Goal: Task Accomplishment & Management: Use online tool/utility

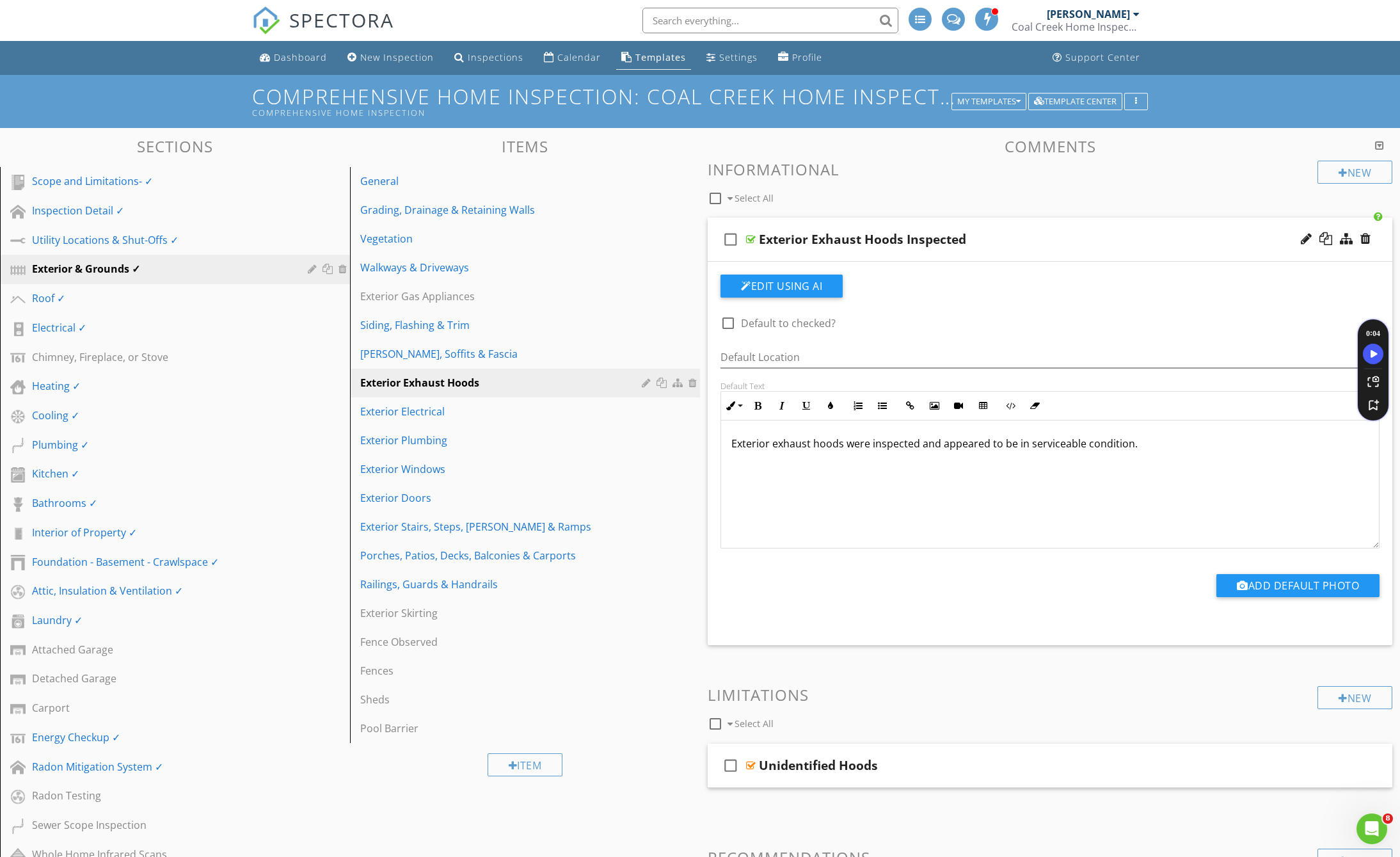
click at [781, 15] on input "text" at bounding box center [770, 20] width 256 height 26
paste input "Midou Nafaa"
type input "Midou Nafaa"
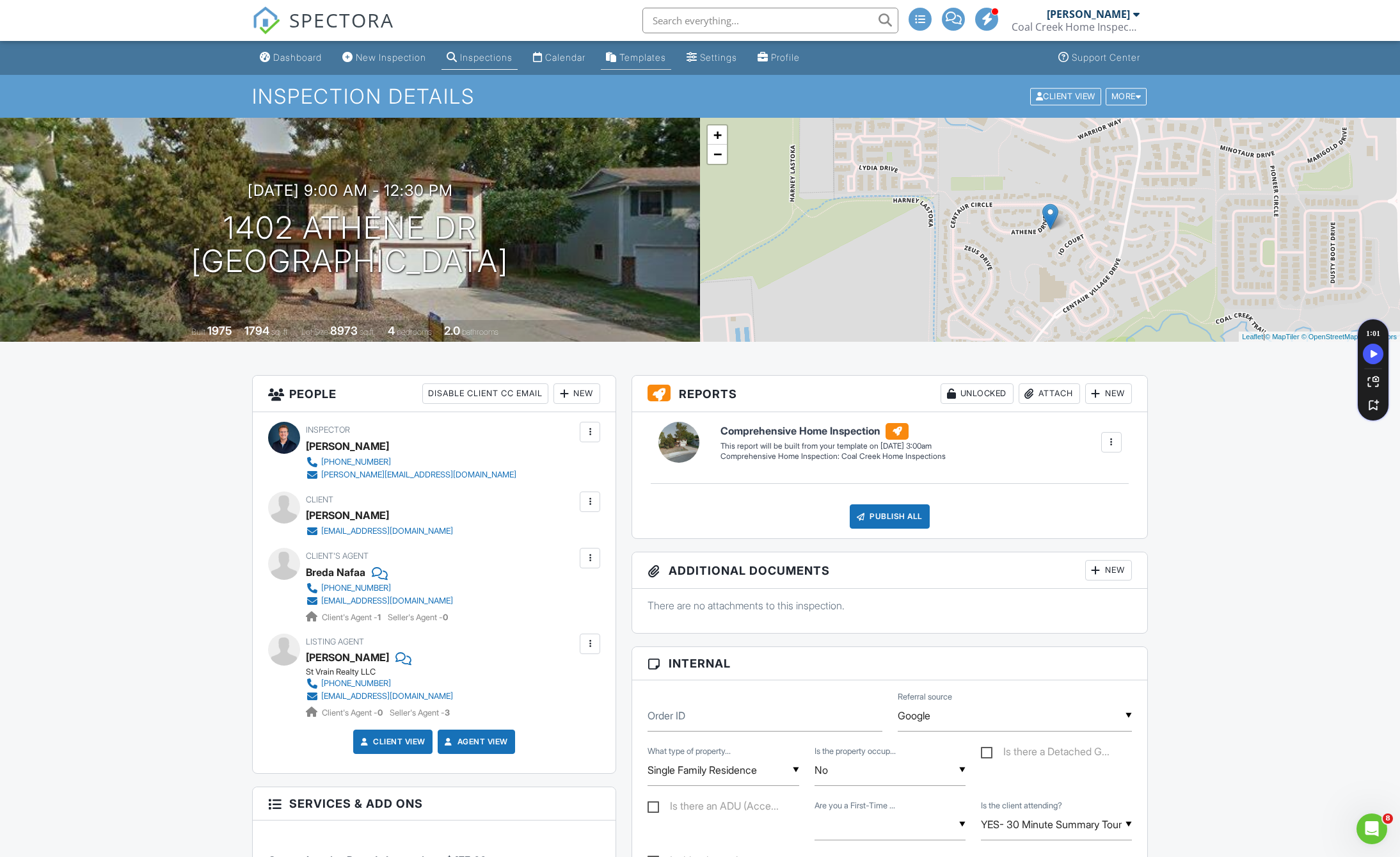
click at [656, 59] on div "Templates" at bounding box center [642, 57] width 47 height 11
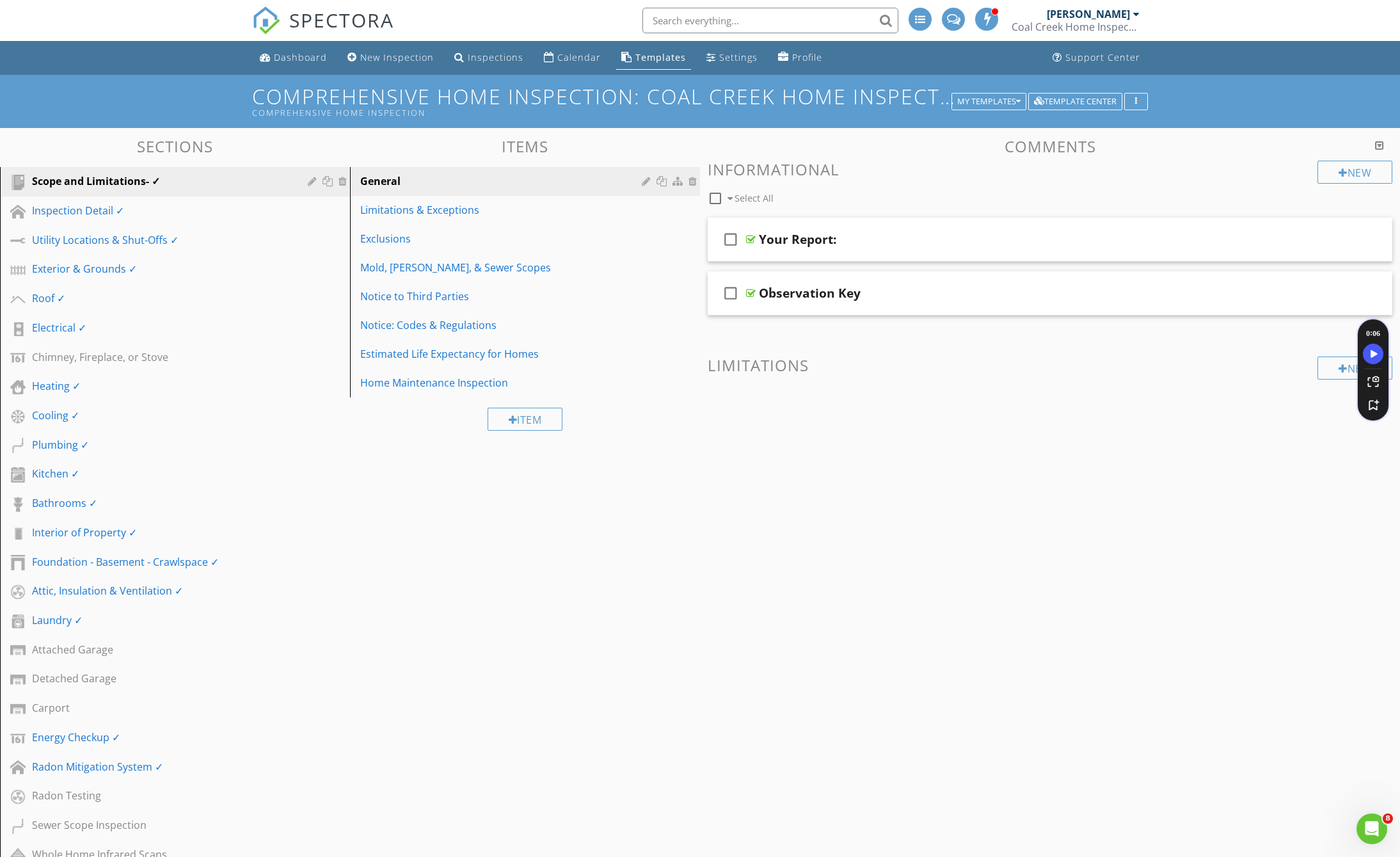
click at [749, 22] on input "text" at bounding box center [770, 20] width 256 height 26
type input "e"
click at [84, 446] on div "Plumbing ✓" at bounding box center [160, 444] width 257 height 15
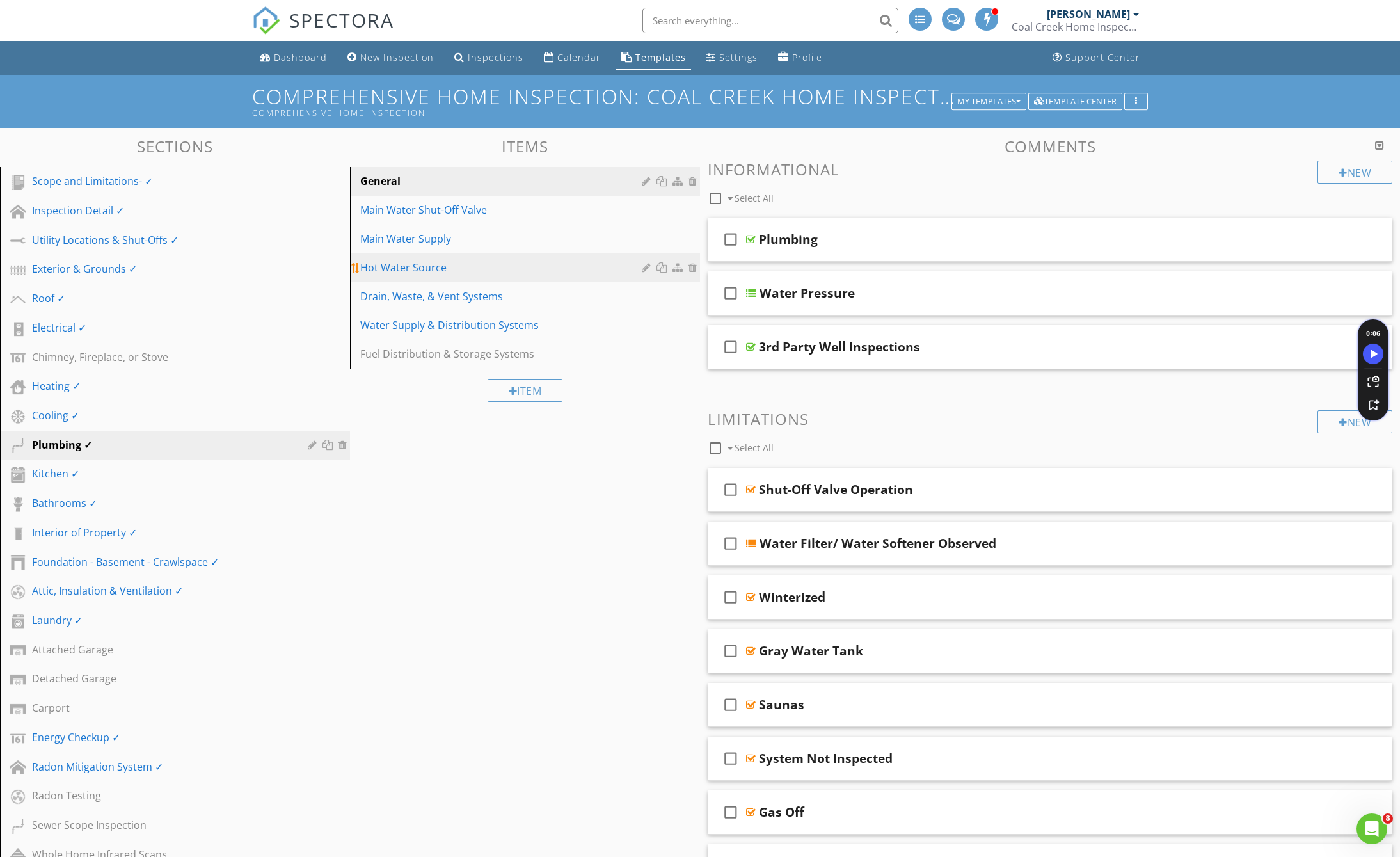
click at [418, 273] on div "Hot Water Source" at bounding box center [502, 267] width 285 height 15
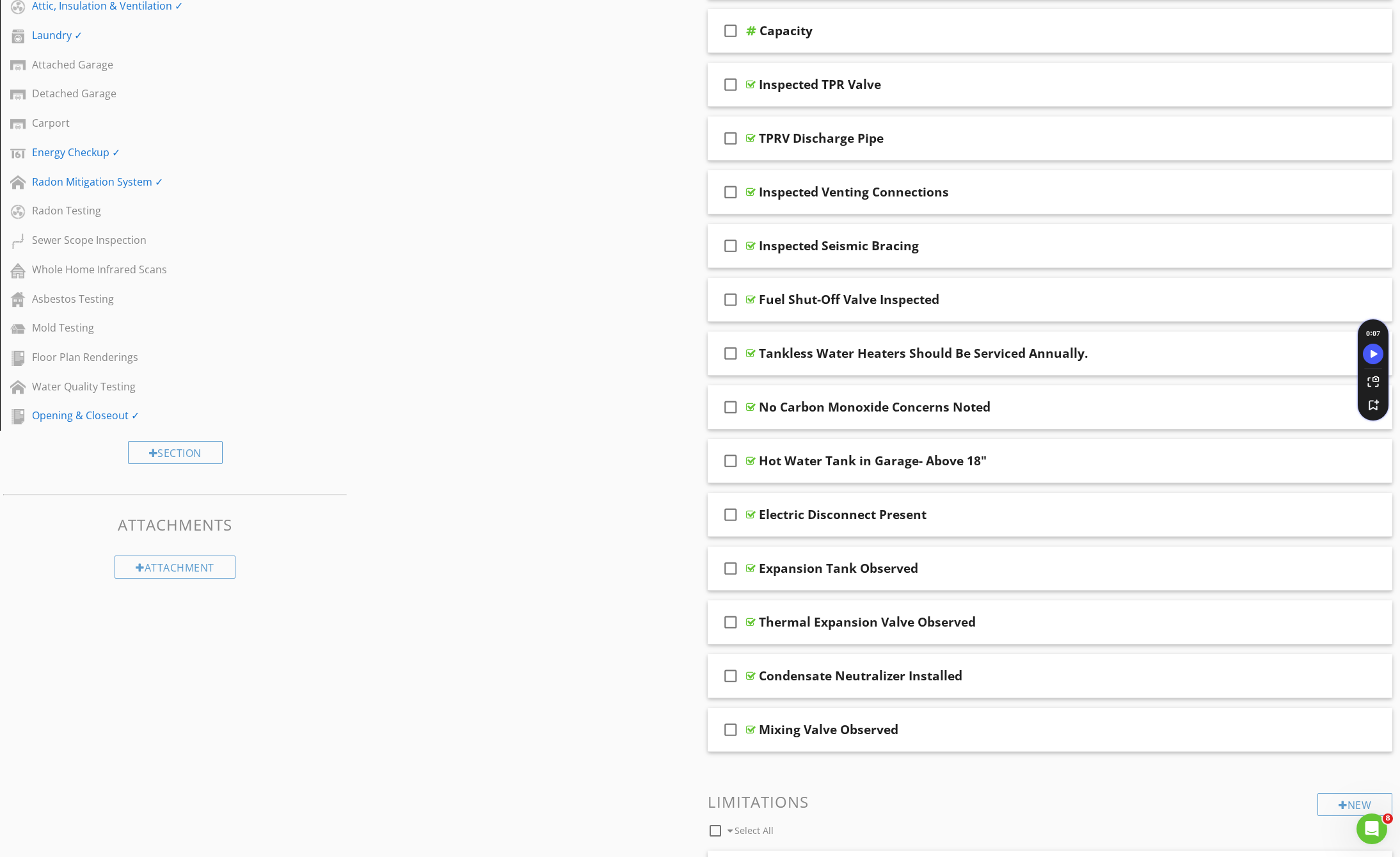
scroll to position [586, 0]
click at [866, 625] on div "Thermal Expansion Valve Observed" at bounding box center [867, 620] width 217 height 15
click at [1262, 635] on div "check_box_outline_blank Thermal Expansion Valve Observed" at bounding box center [1049, 621] width 684 height 44
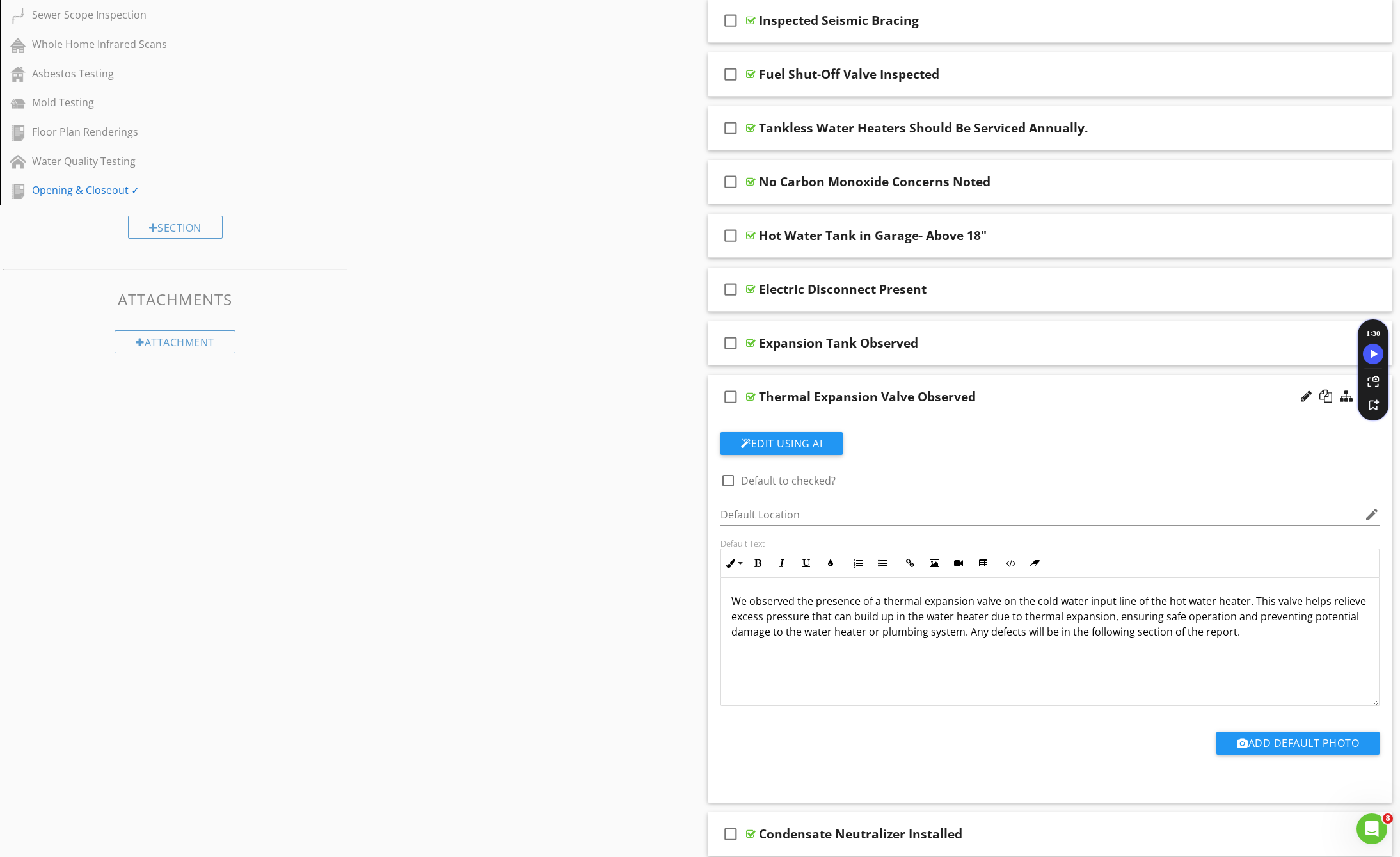
scroll to position [838, 0]
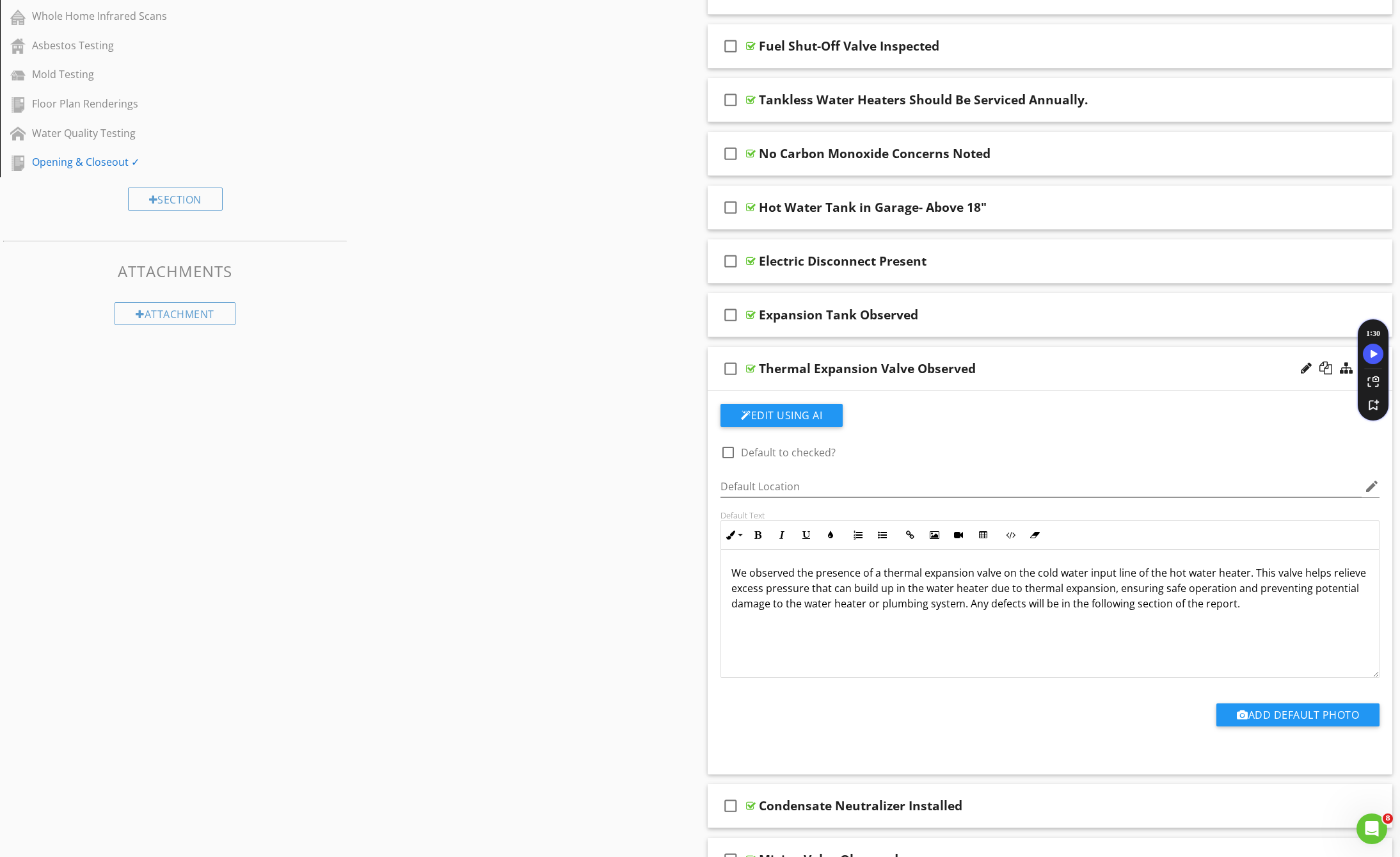
click at [1243, 616] on div "We observed the presence of a thermal expansion valve on the cold water input l…" at bounding box center [1050, 613] width 657 height 128
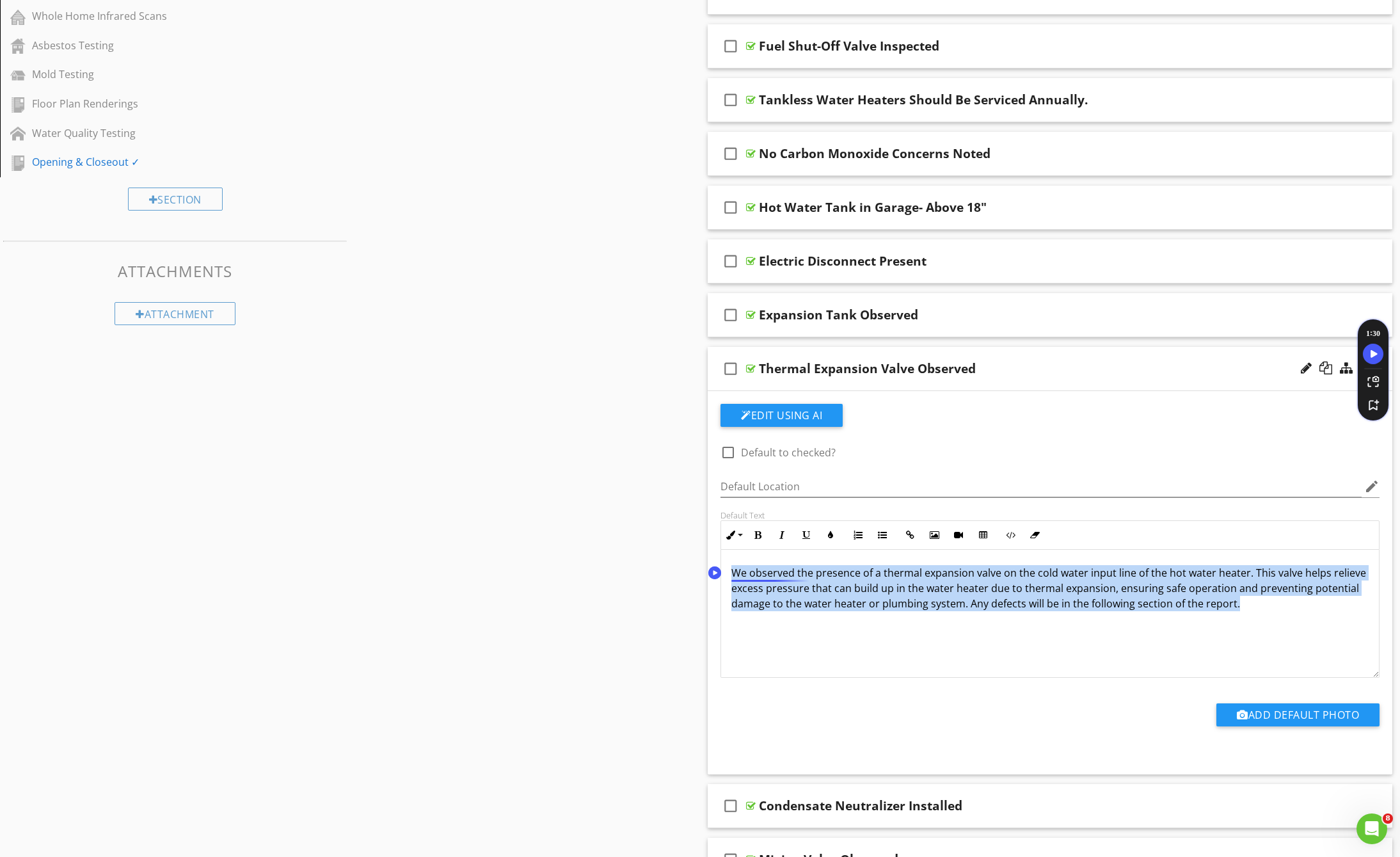
drag, startPoint x: 1248, startPoint y: 606, endPoint x: 725, endPoint y: 577, distance: 523.8
click at [725, 577] on div "We observed the presence of a thermal expansion valve on the cold water input l…" at bounding box center [1050, 613] width 657 height 128
copy p "We observed the presence of a thermal expansion valve on the cold water input l…"
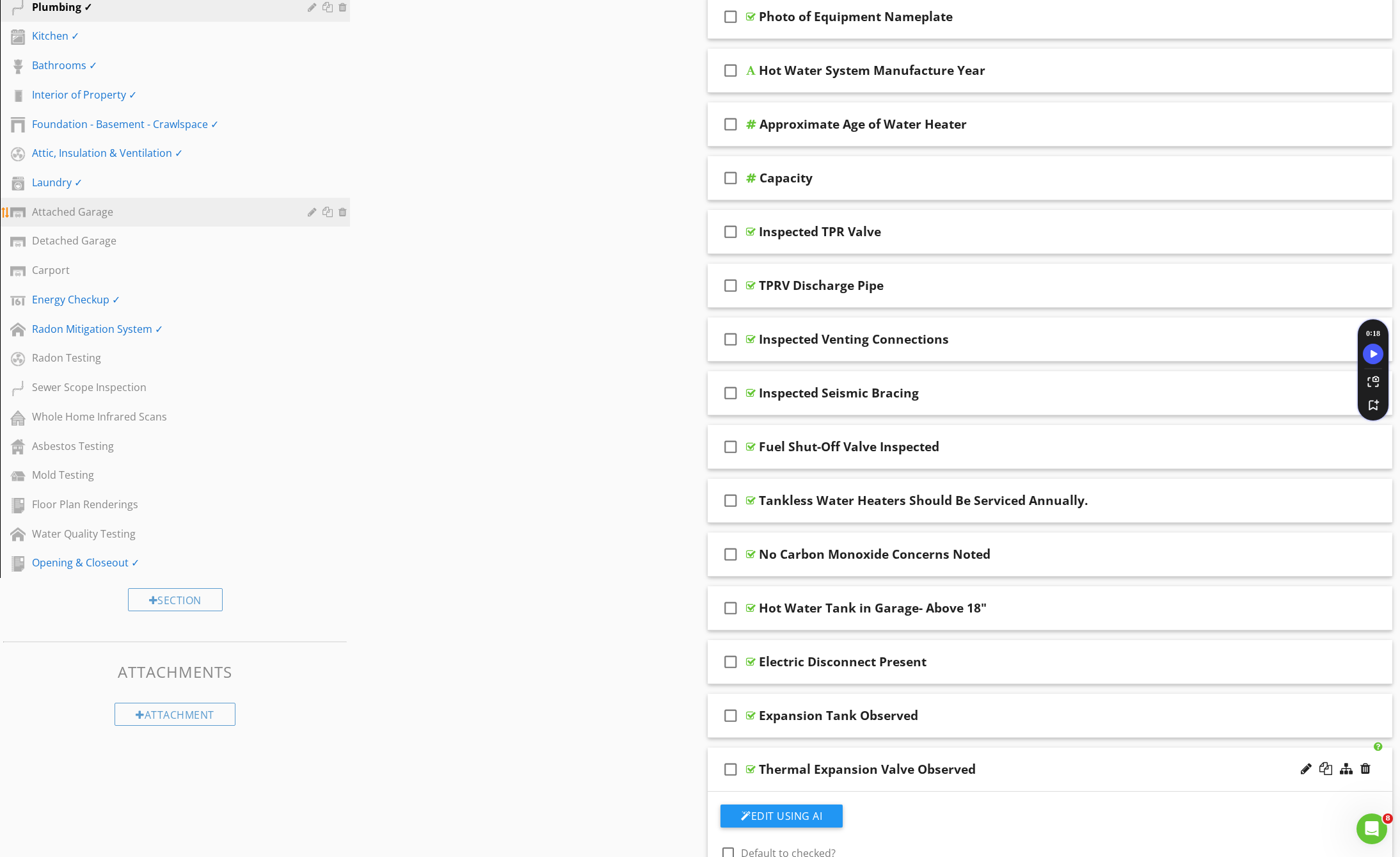
scroll to position [433, 0]
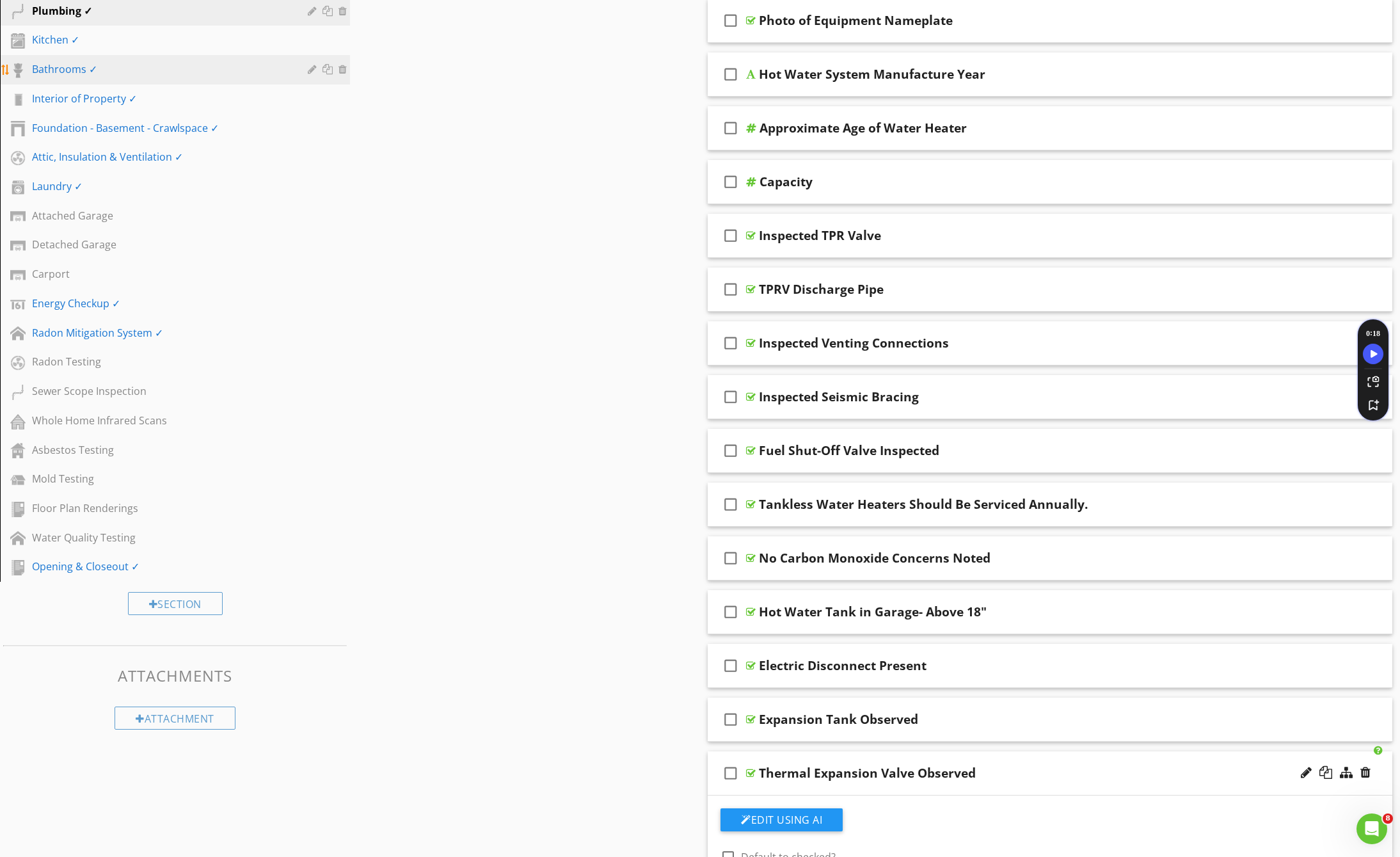
click at [106, 80] on link "Bathrooms ✓" at bounding box center [176, 69] width 346 height 29
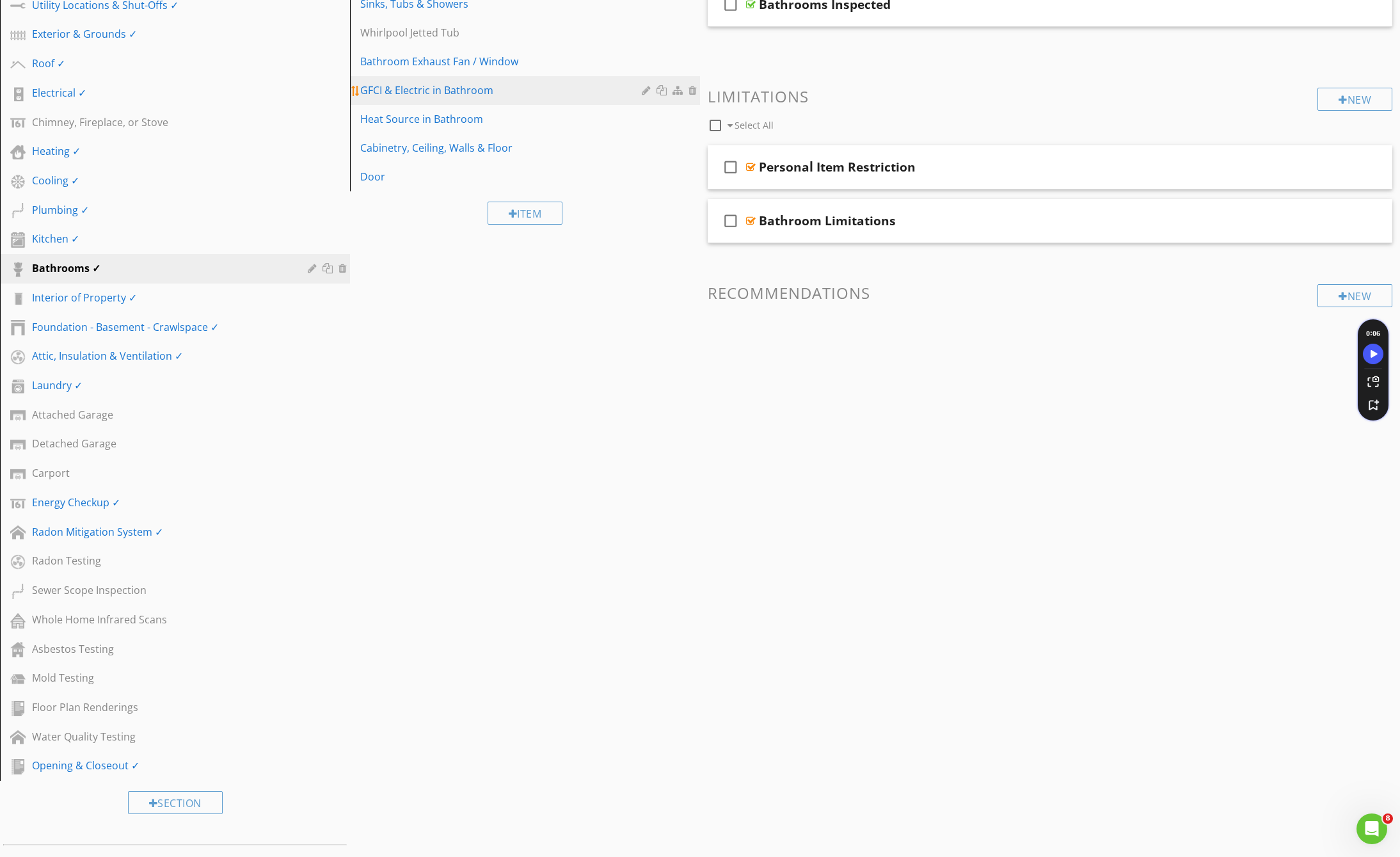
scroll to position [201, 0]
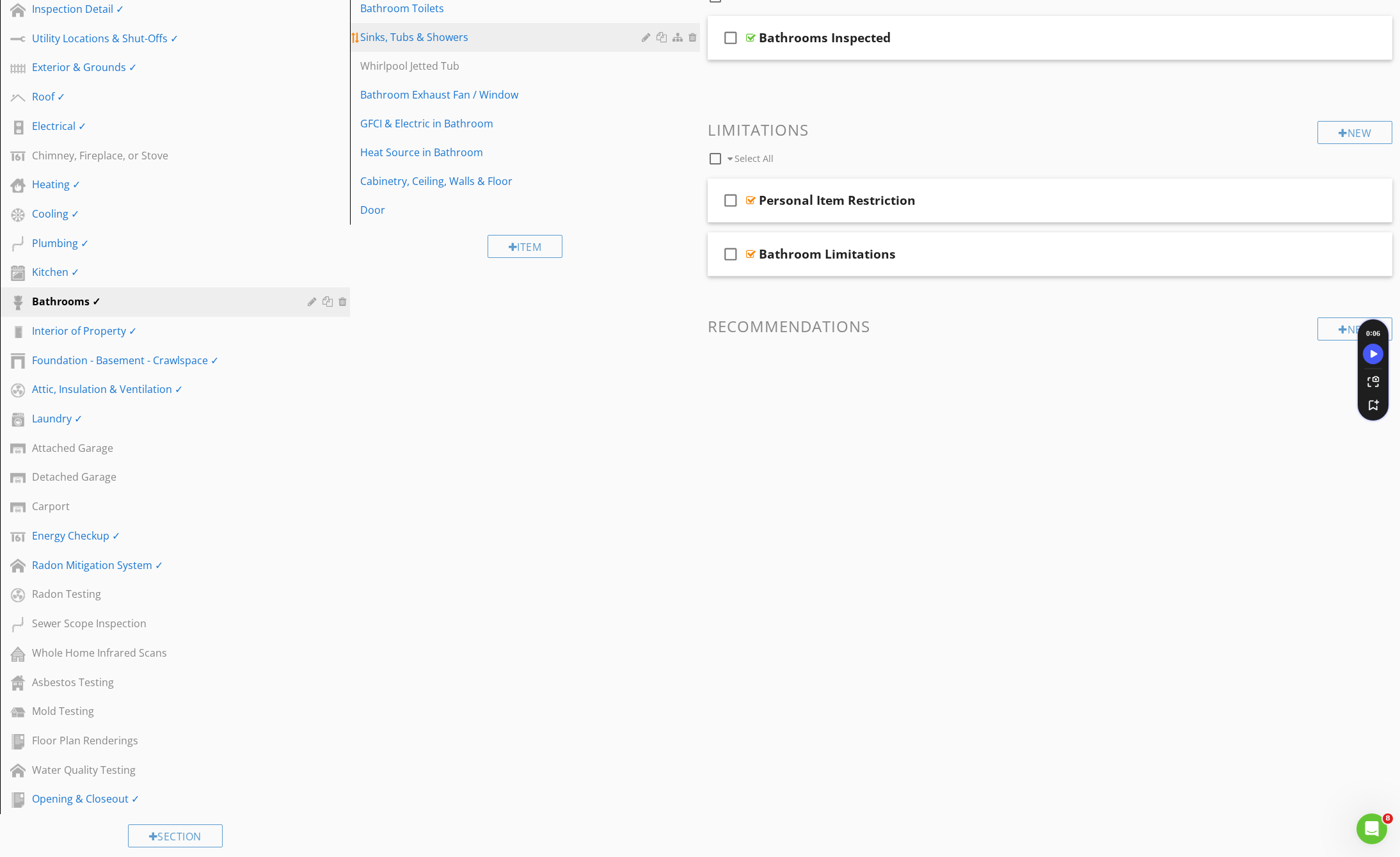
click at [455, 43] on div "Sinks, Tubs & Showers" at bounding box center [502, 36] width 285 height 15
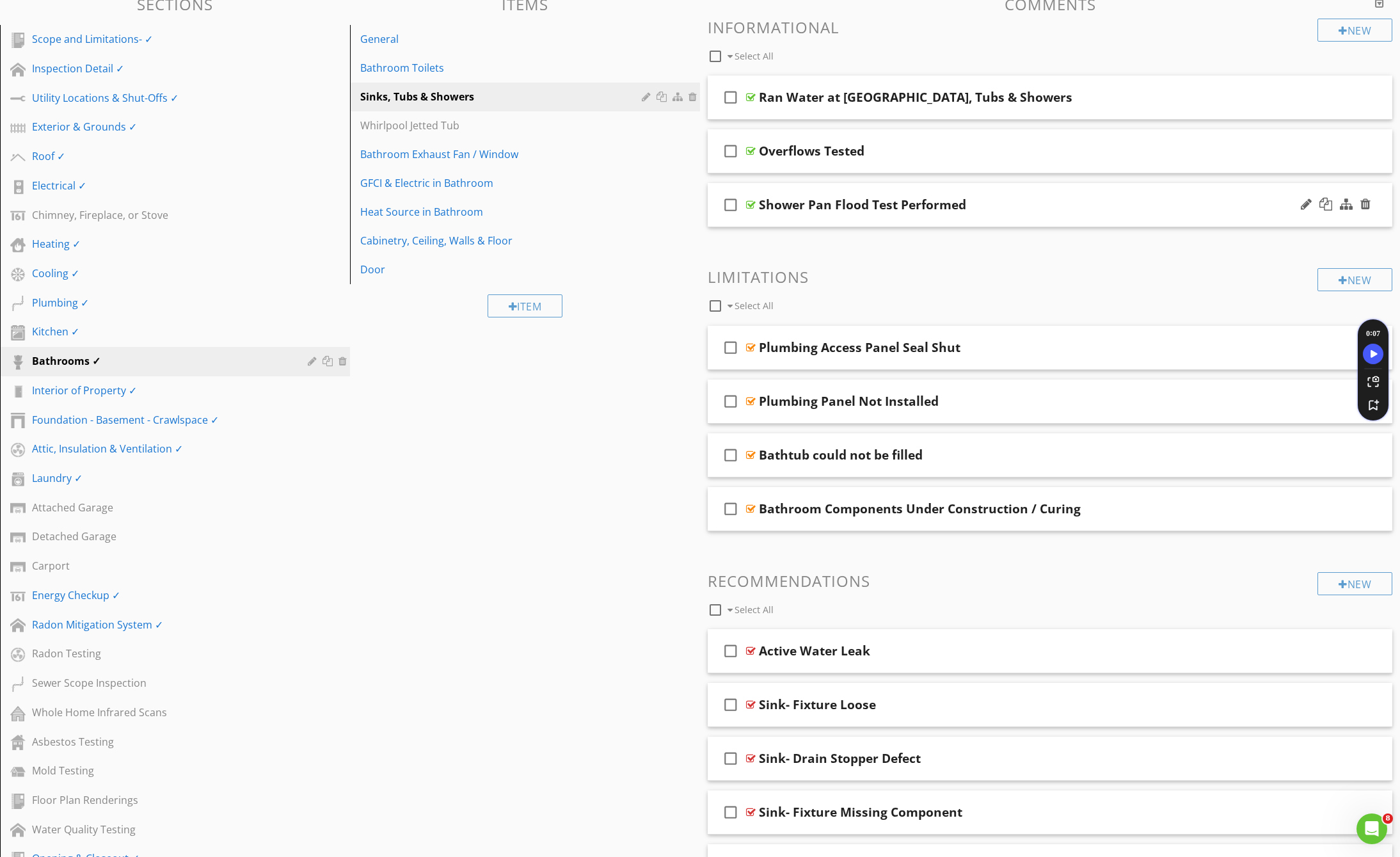
scroll to position [141, 0]
click at [971, 100] on div "Ran Water at Sinks, Tubs & Showers" at bounding box center [915, 98] width 314 height 15
click at [1265, 112] on div "check_box_outline_blank Ran Water at Sinks, Tubs & Showers" at bounding box center [1049, 99] width 684 height 44
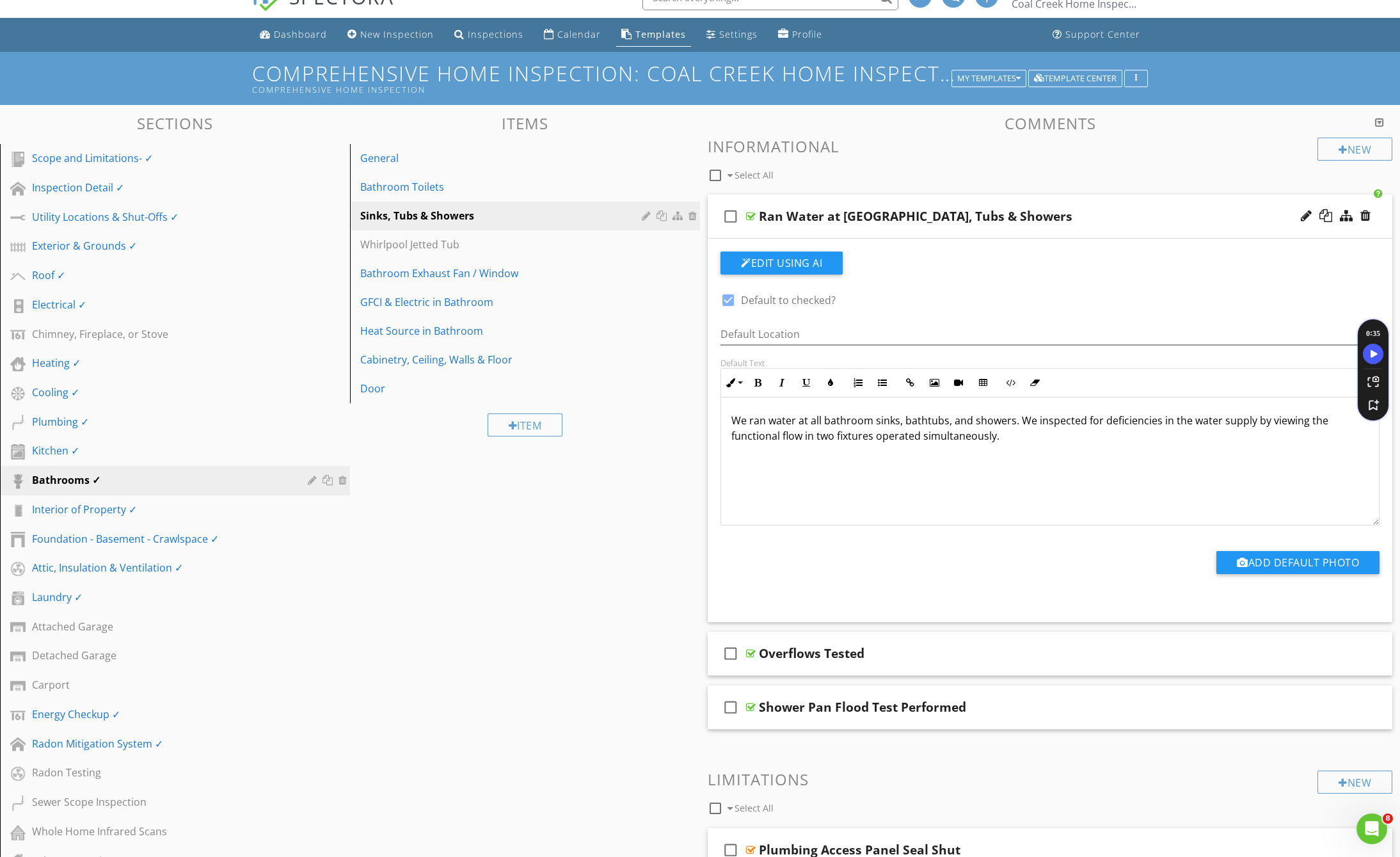
scroll to position [0, 0]
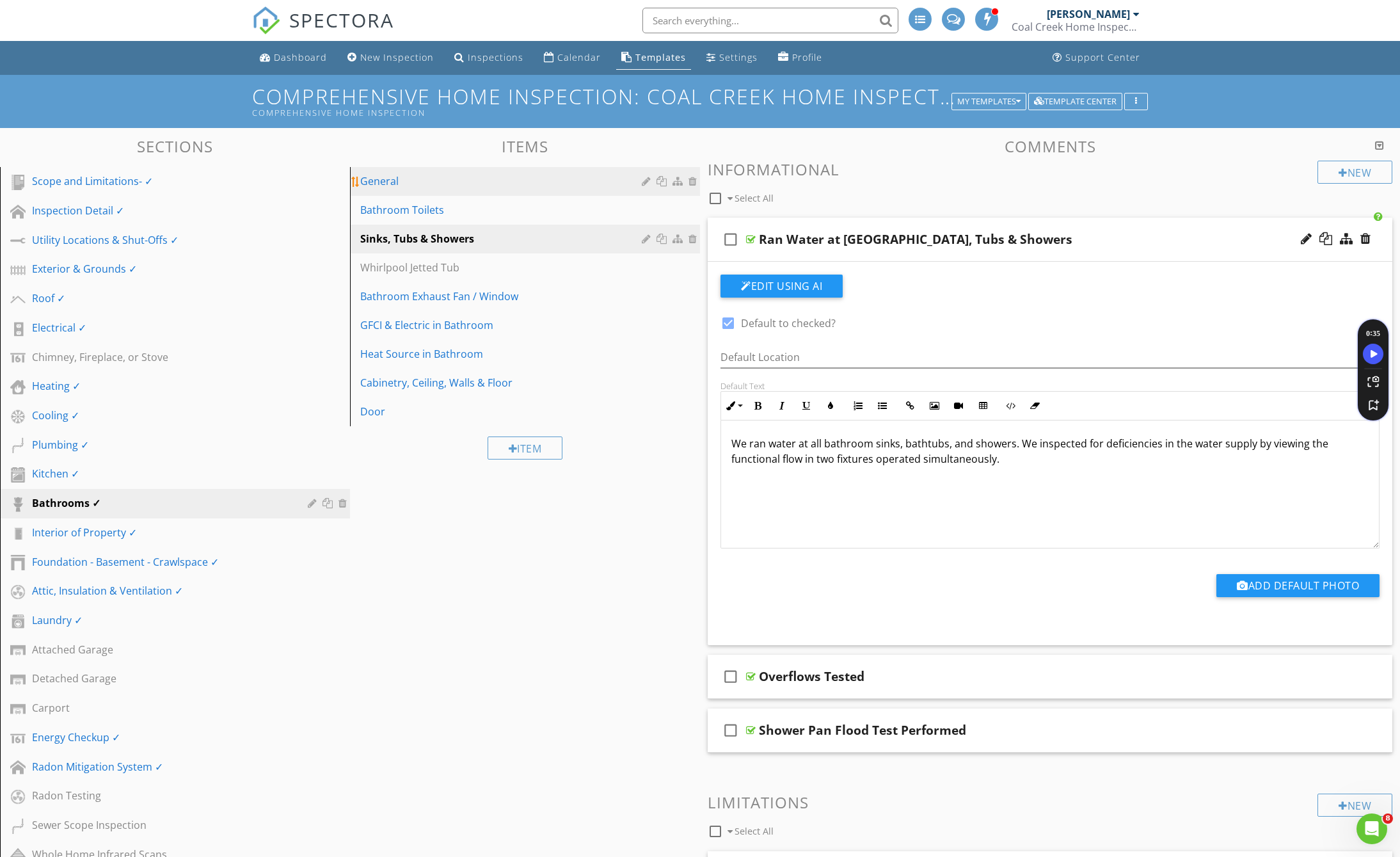
click at [408, 186] on div "General" at bounding box center [502, 181] width 285 height 15
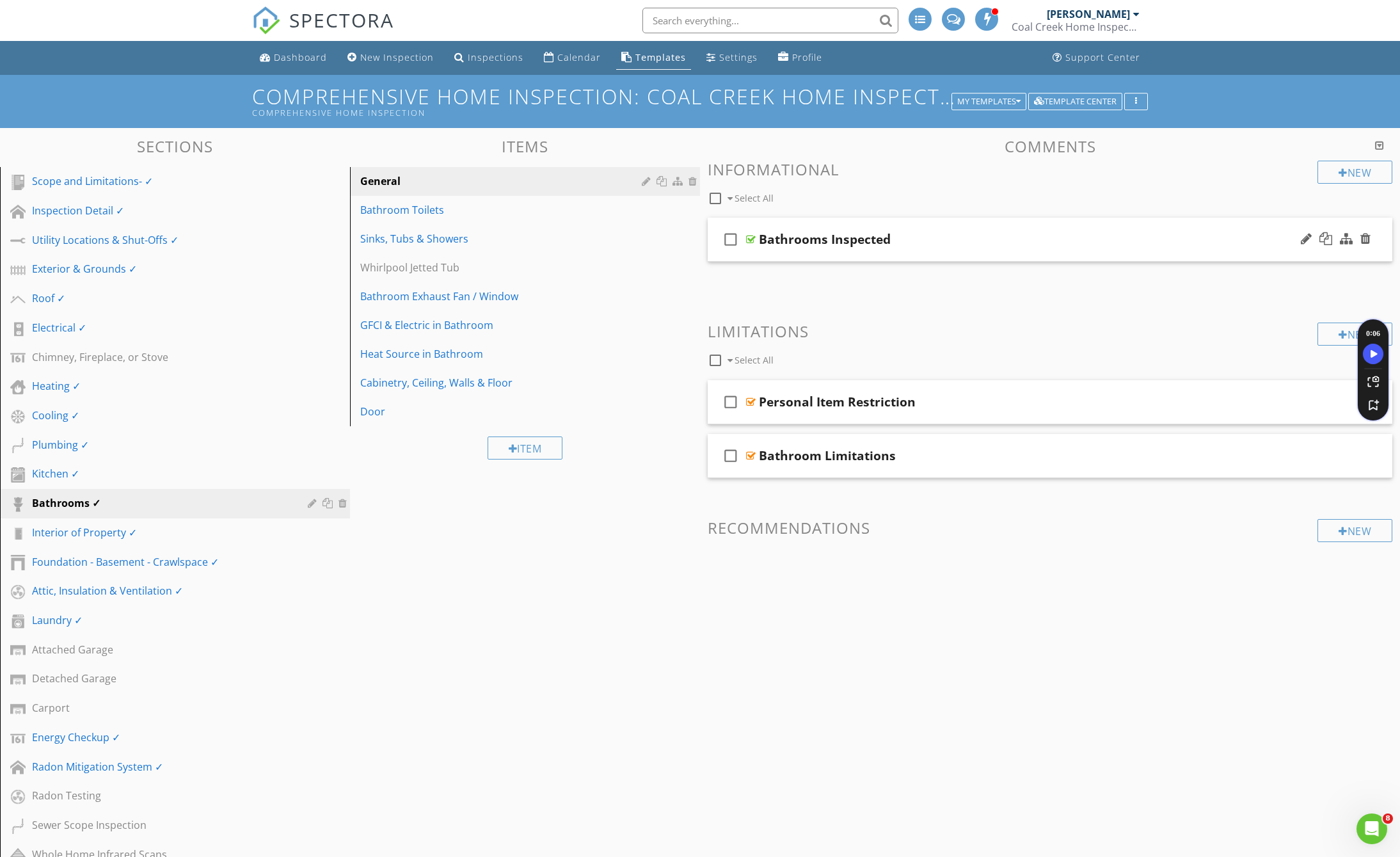
click at [943, 243] on div "Bathrooms Inspected" at bounding box center [1006, 238] width 494 height 15
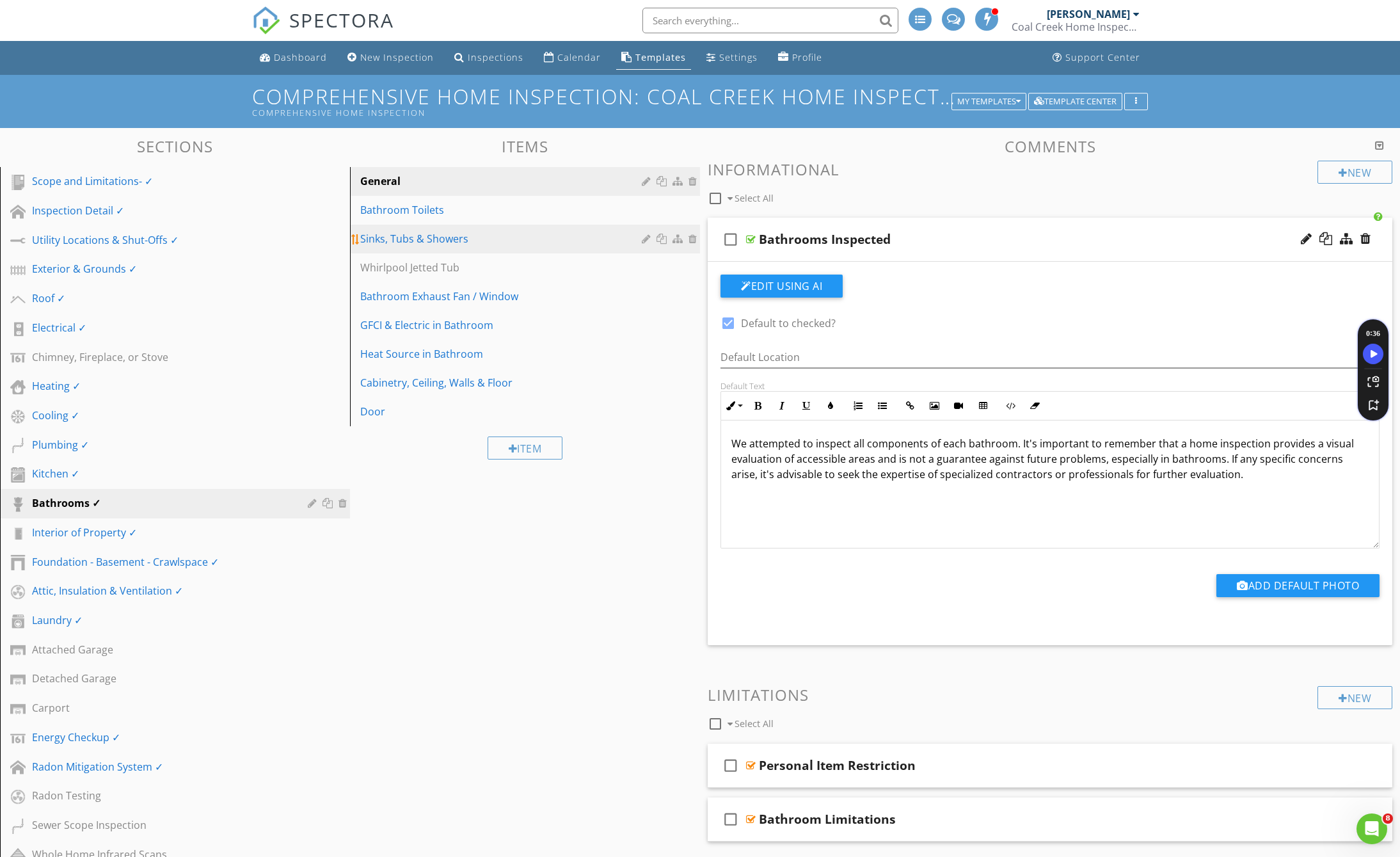
click at [460, 236] on div "Sinks, Tubs & Showers" at bounding box center [502, 238] width 285 height 15
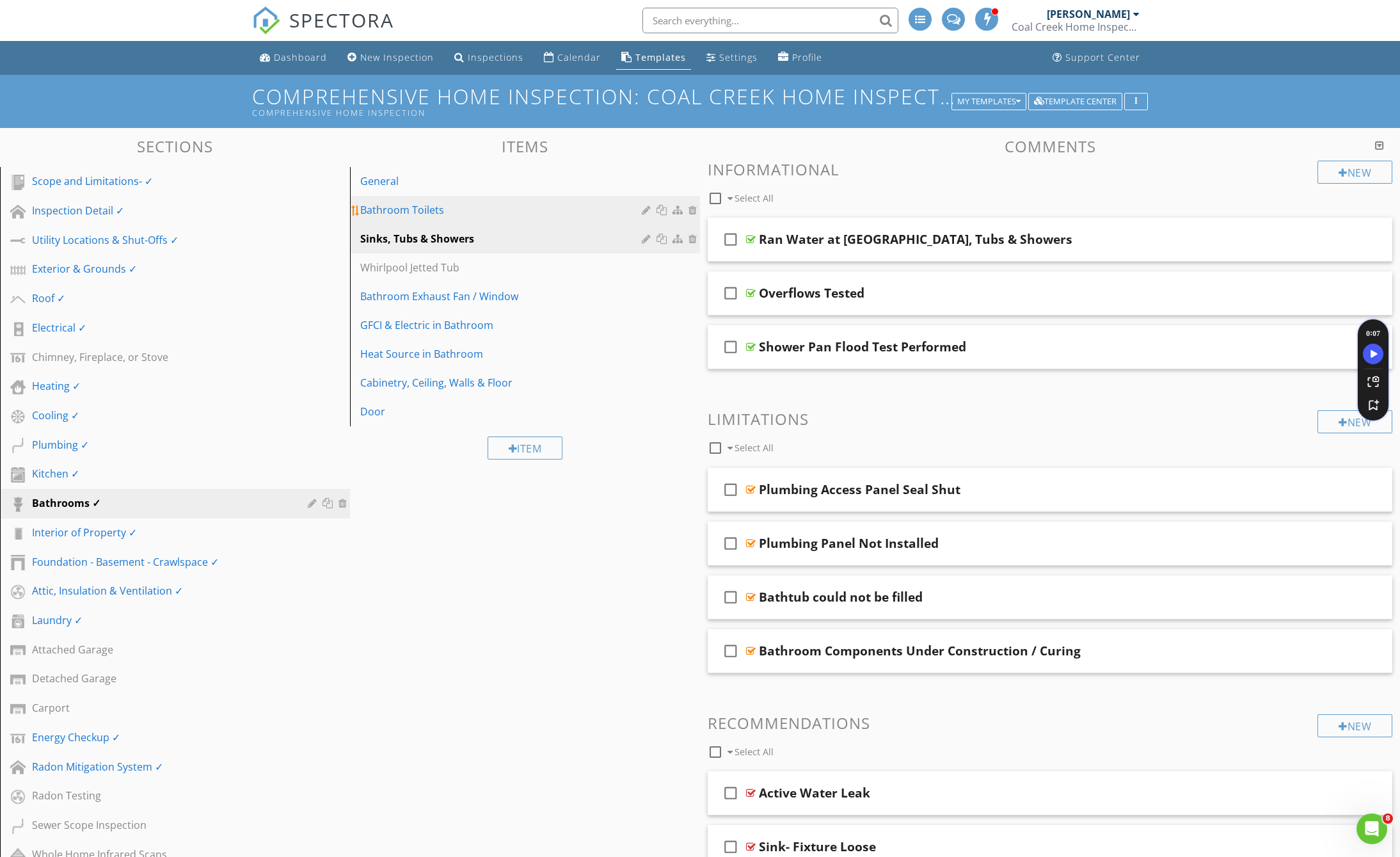
click at [449, 213] on div "Bathroom Toilets" at bounding box center [502, 209] width 285 height 15
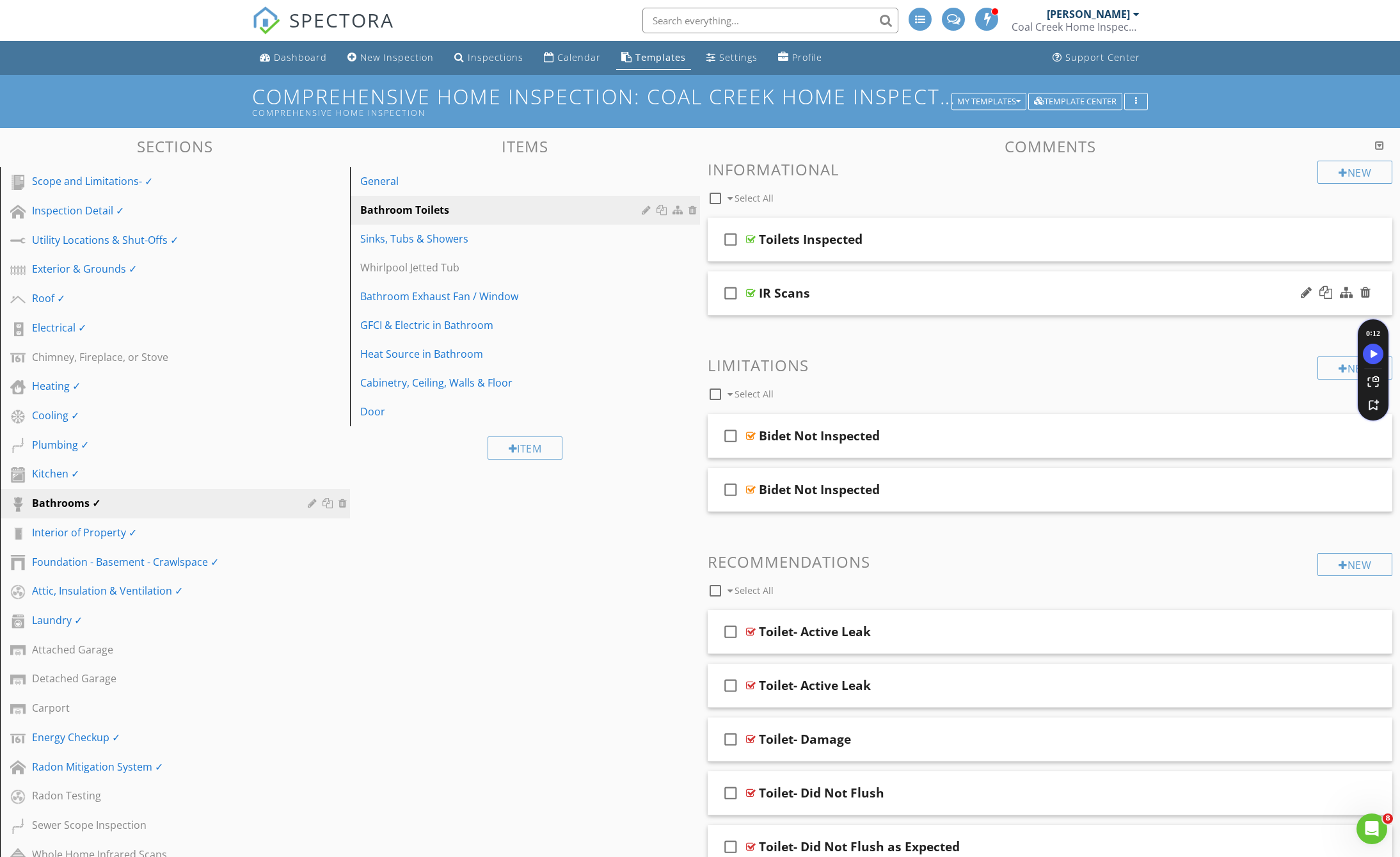
click at [875, 295] on div "IR Scans" at bounding box center [1006, 292] width 494 height 15
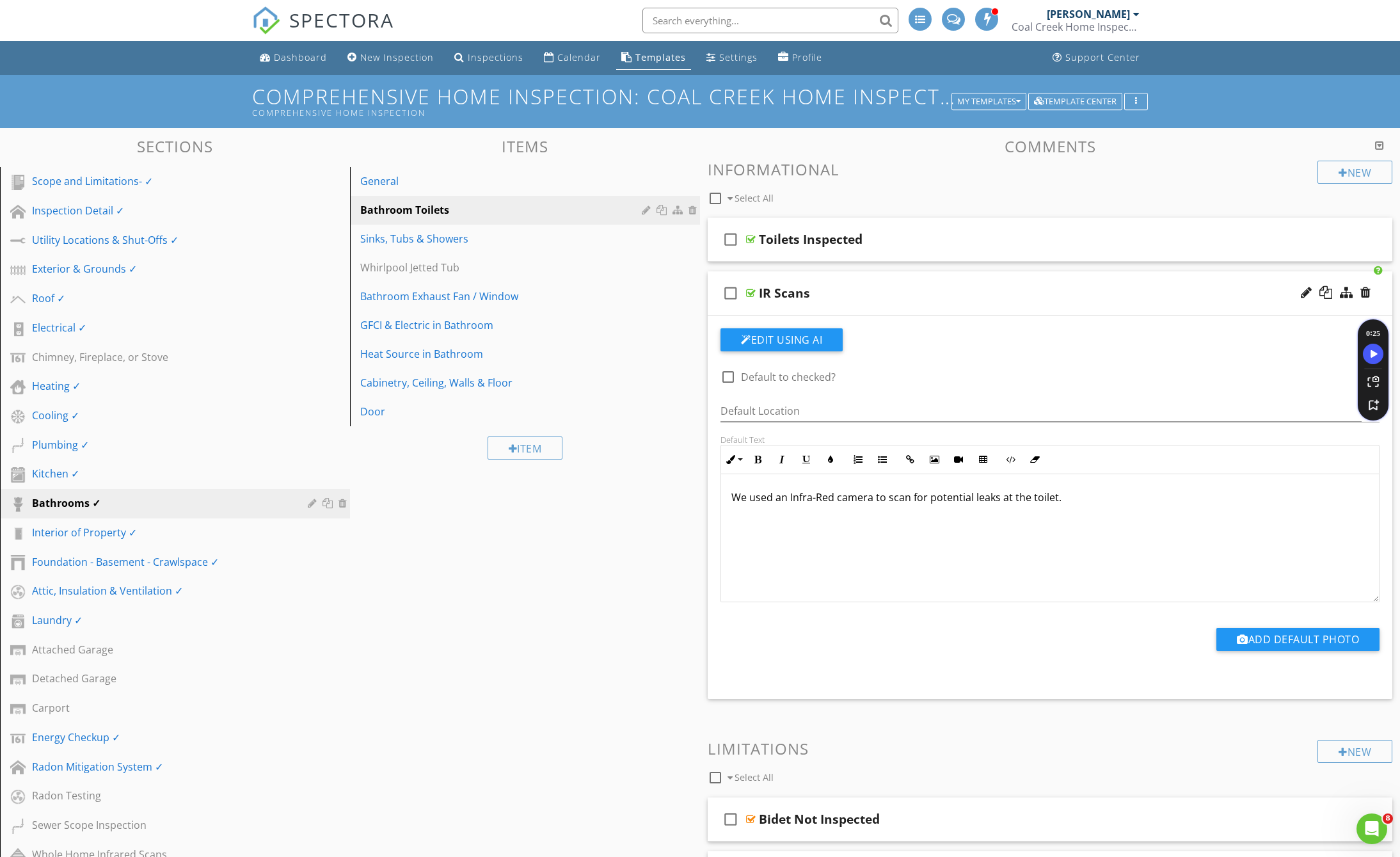
click at [808, 295] on div "IR Scans" at bounding box center [784, 292] width 51 height 15
click at [808, 295] on input "IR Scans" at bounding box center [1006, 295] width 494 height 21
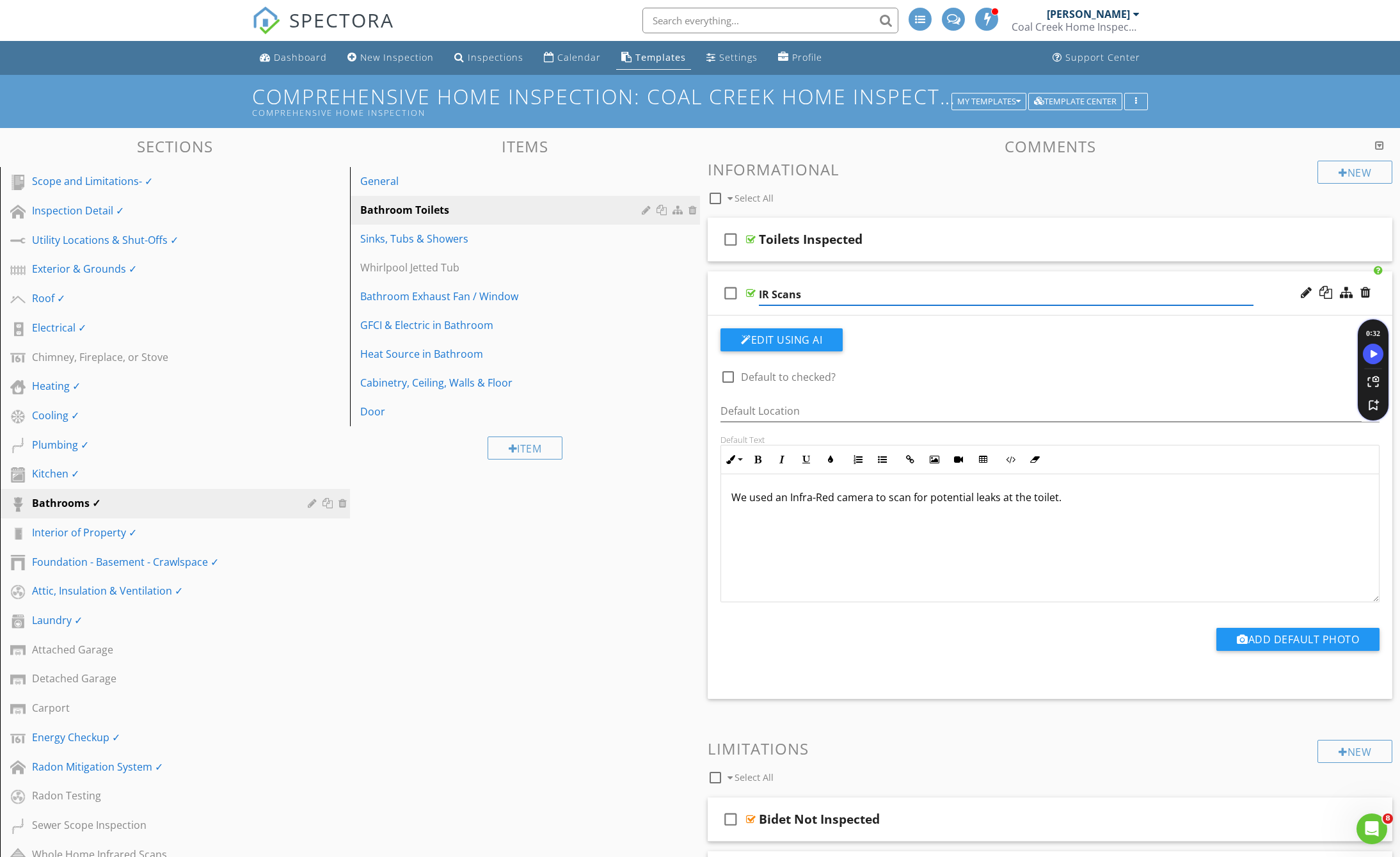
click at [808, 295] on input "IR Scans" at bounding box center [1006, 295] width 494 height 21
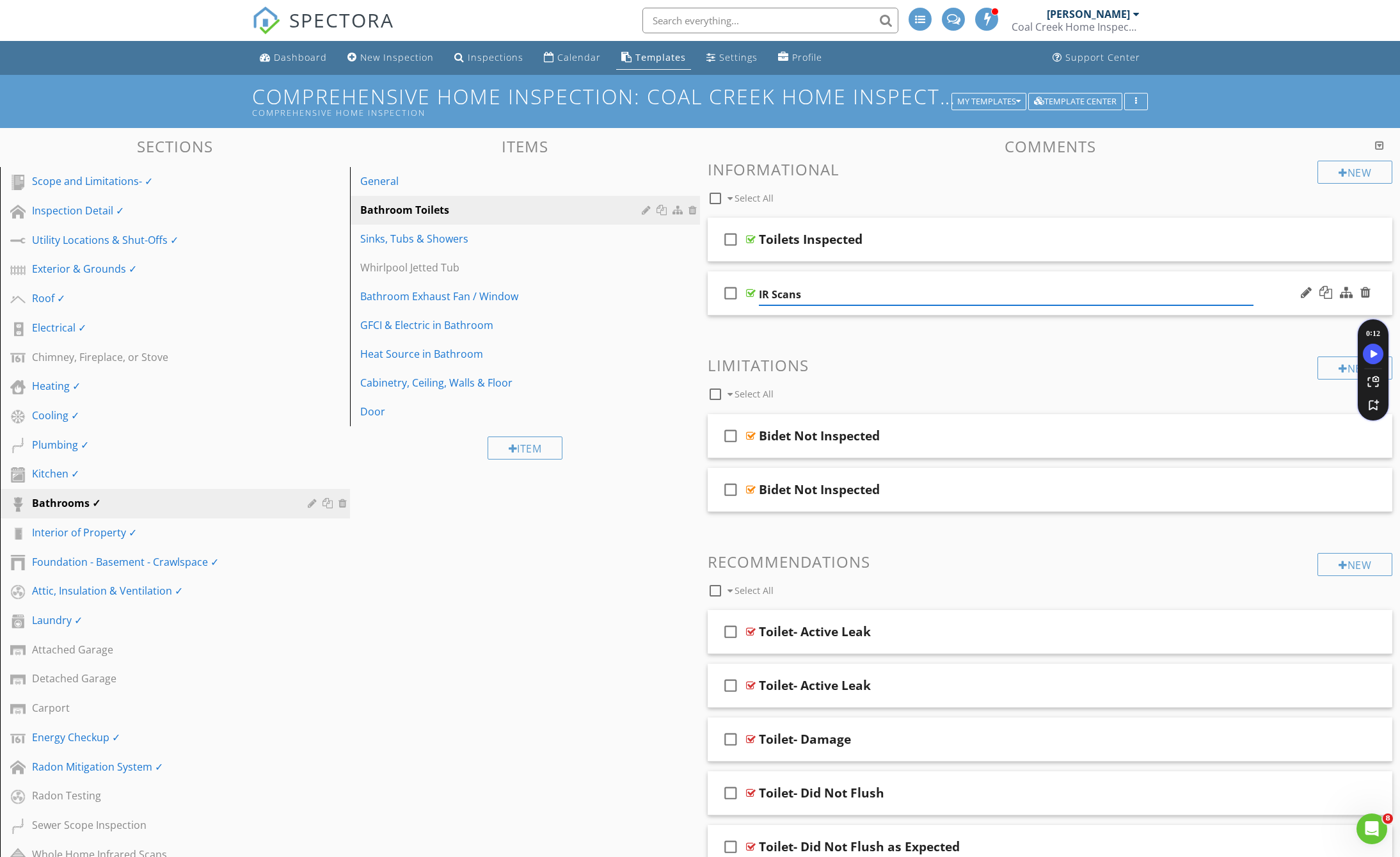
click at [1264, 296] on div "check_box_outline_blank IR Scans" at bounding box center [1049, 293] width 684 height 44
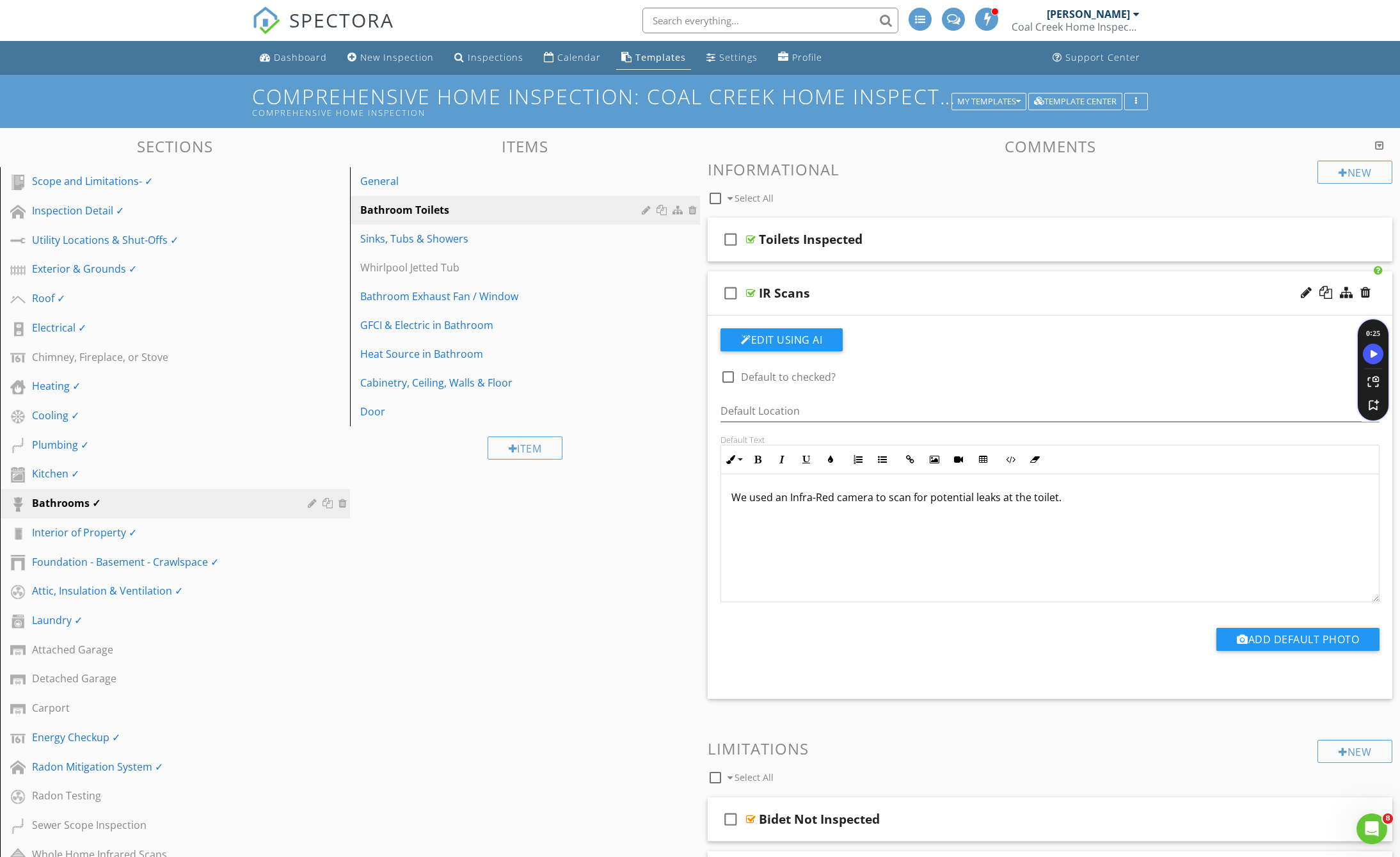
click at [1027, 500] on p "We used an Infra-Red camera to scan for potential leaks at the toilet." at bounding box center [1049, 496] width 637 height 15
drag, startPoint x: 1028, startPoint y: 500, endPoint x: 729, endPoint y: 504, distance: 299.0
click at [729, 504] on div "We used an Infra-Red camera to scan for potential leaks at the toilet." at bounding box center [1050, 538] width 657 height 128
copy p "We used an Infra-Red camera to scan for potential leaks at the"
click at [74, 332] on div "Electrical ✓" at bounding box center [160, 327] width 257 height 15
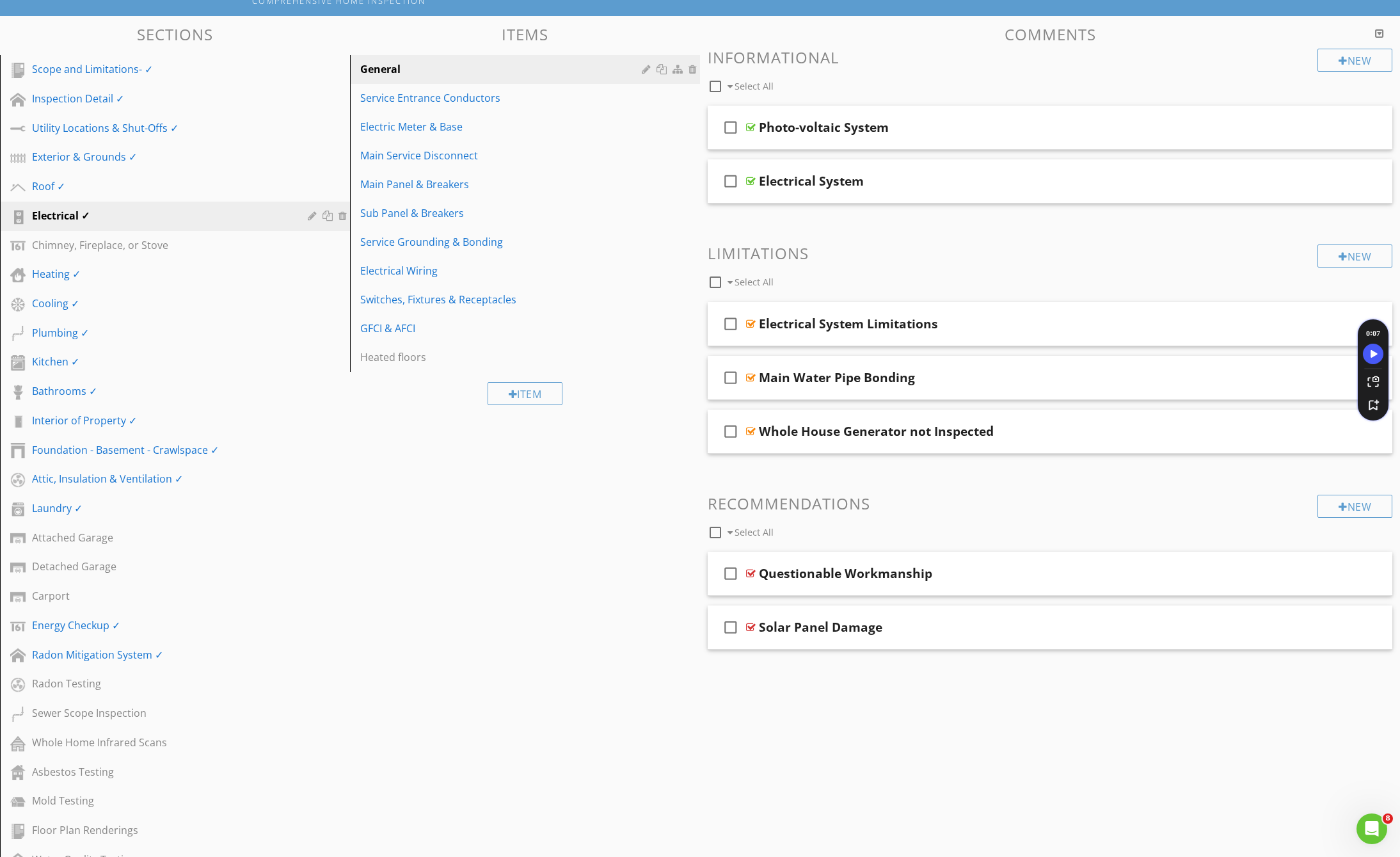
scroll to position [107, 0]
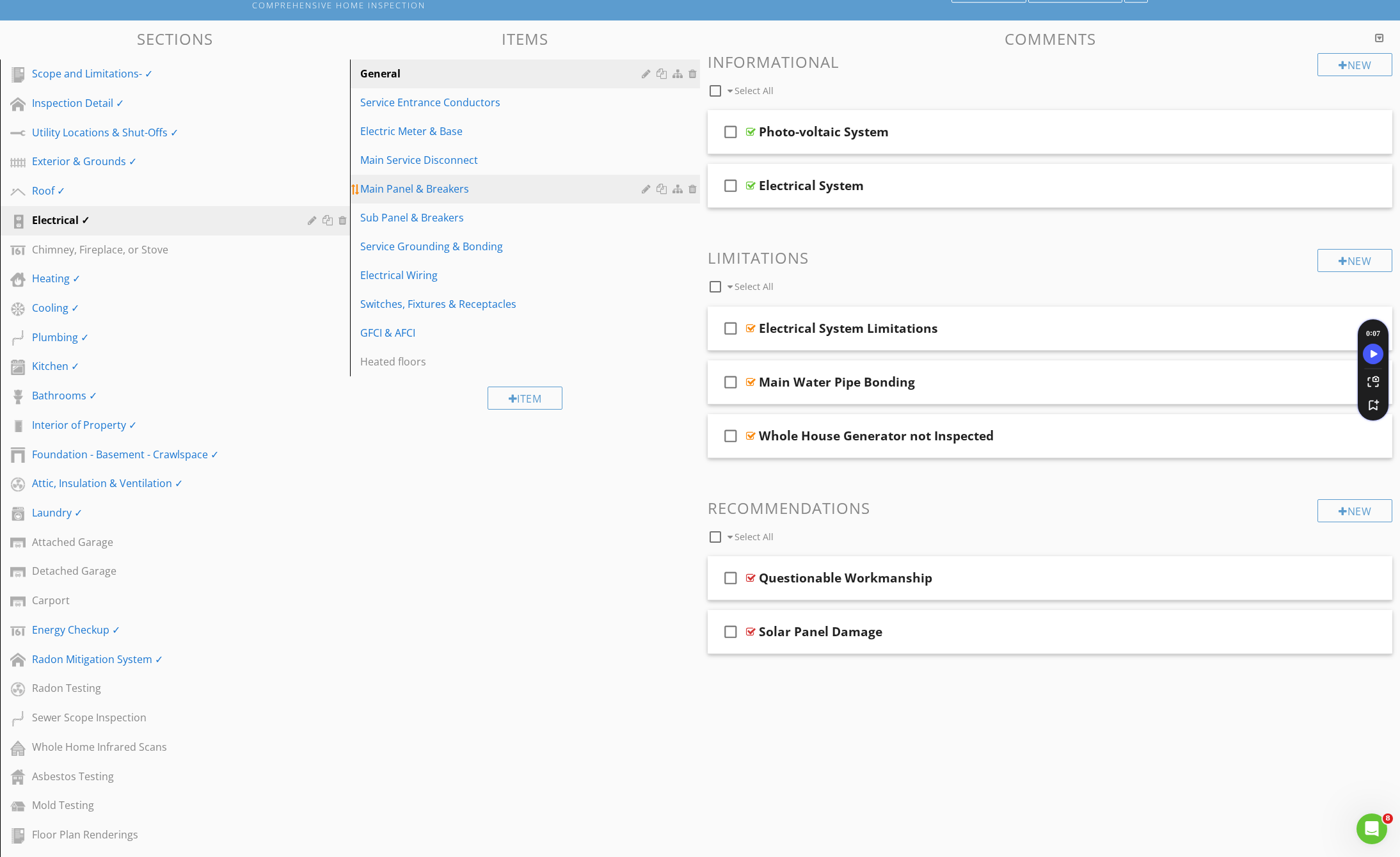
click at [473, 197] on div "Main Panel & Breakers" at bounding box center [502, 188] width 285 height 15
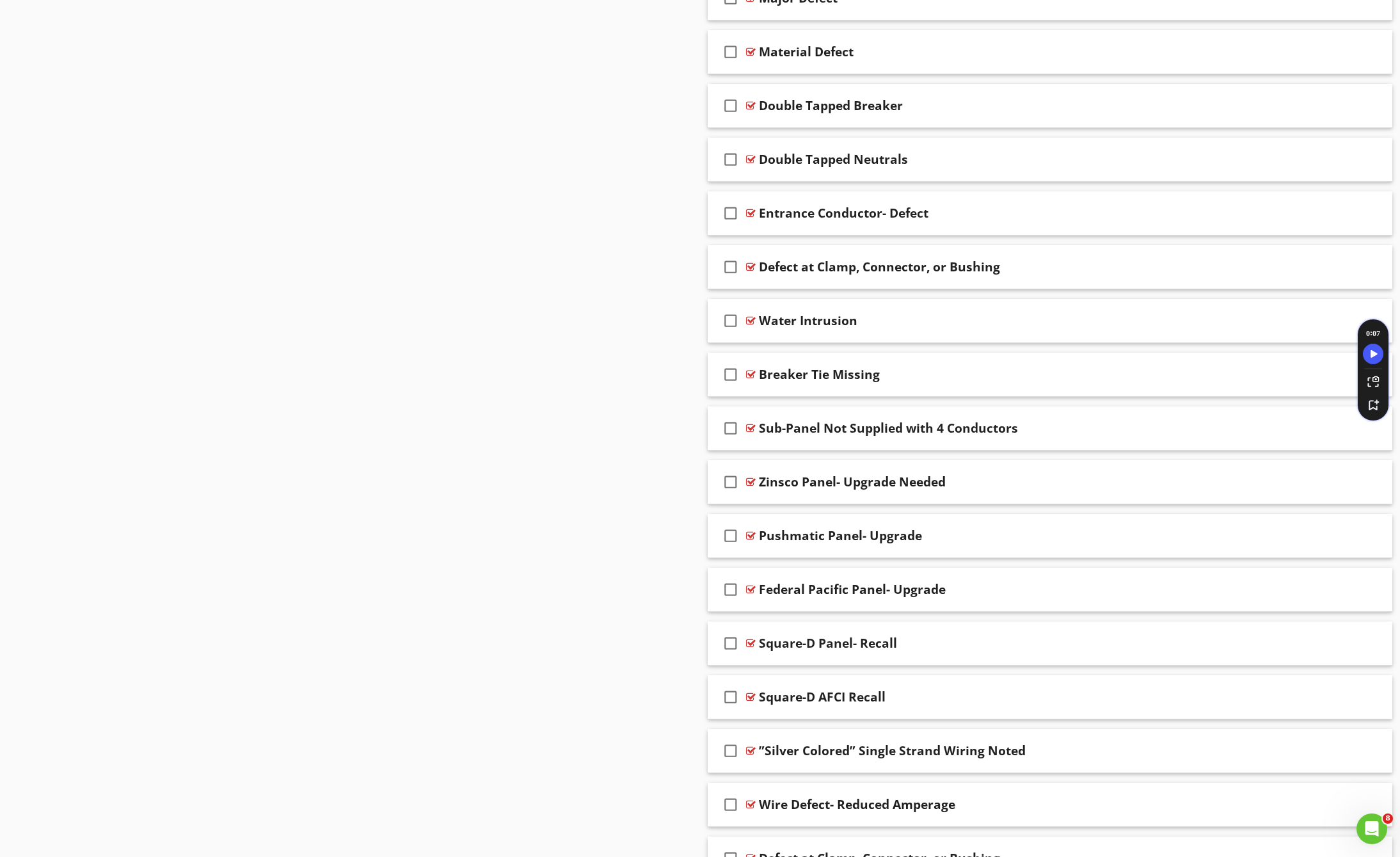
scroll to position [1876, 0]
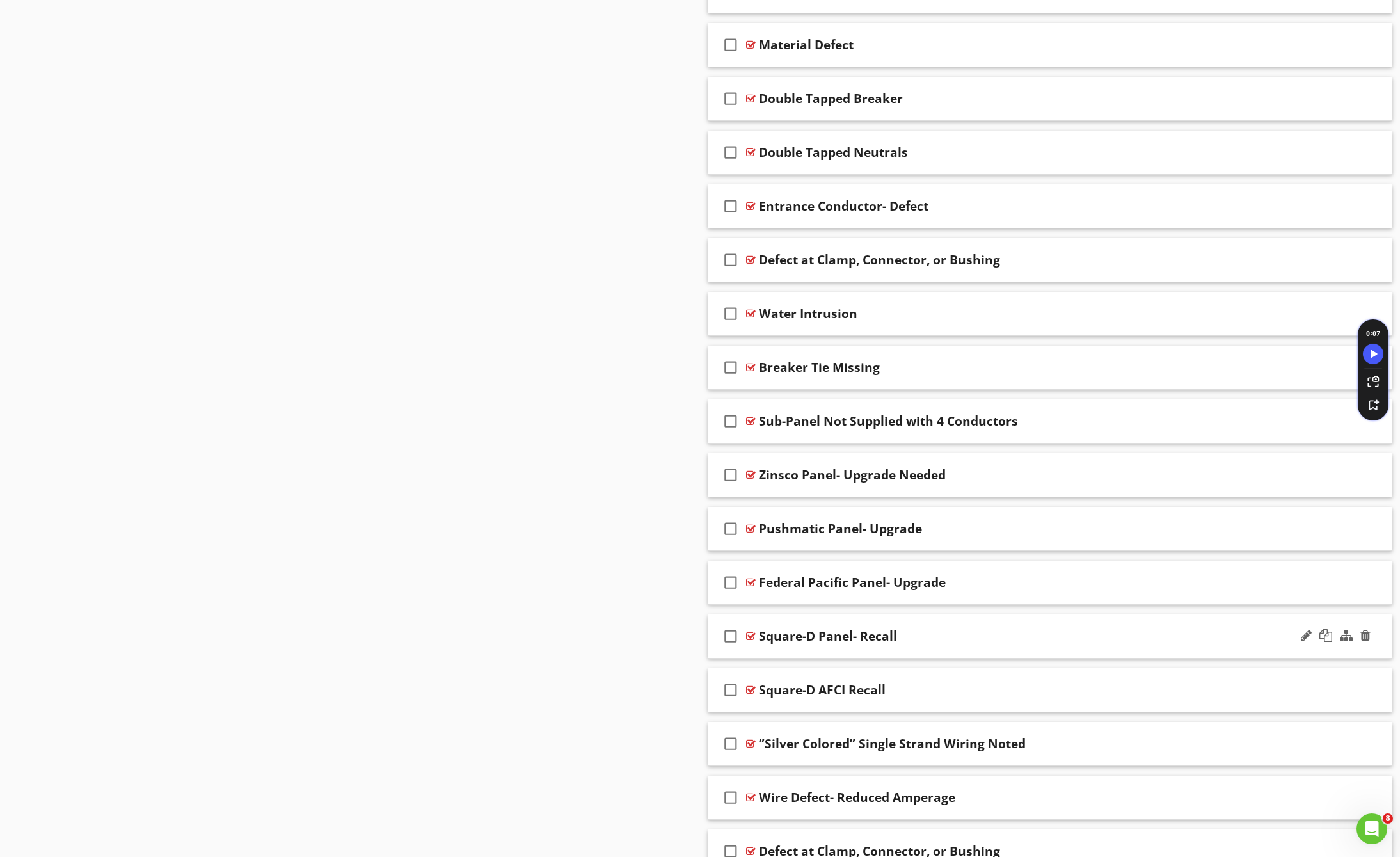
click at [880, 635] on div "Square-D Panel- Recall" at bounding box center [828, 635] width 138 height 15
click at [1262, 635] on div "check_box_outline_blank Square-D Panel- Recall" at bounding box center [1049, 636] width 684 height 44
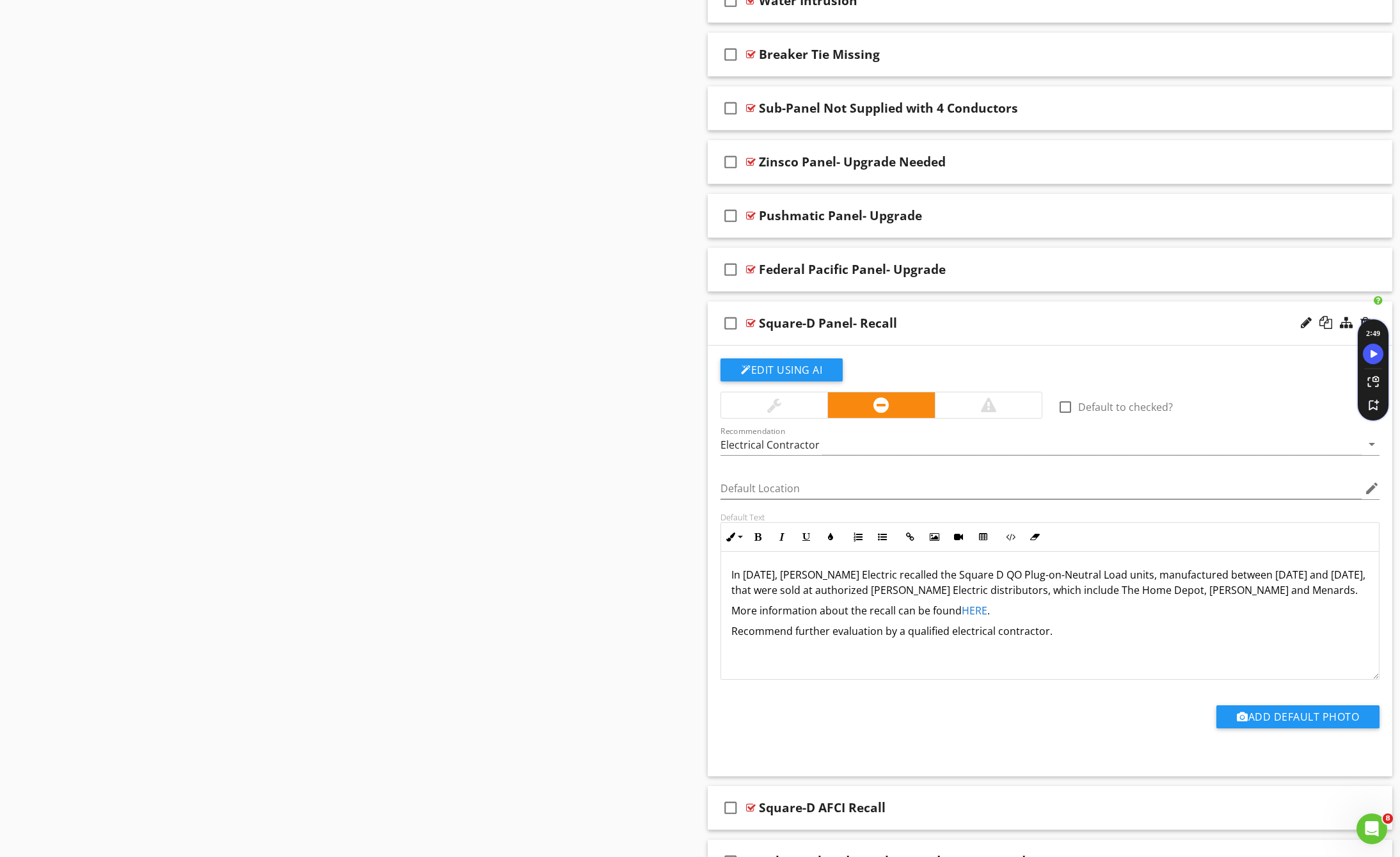
scroll to position [2192, 0]
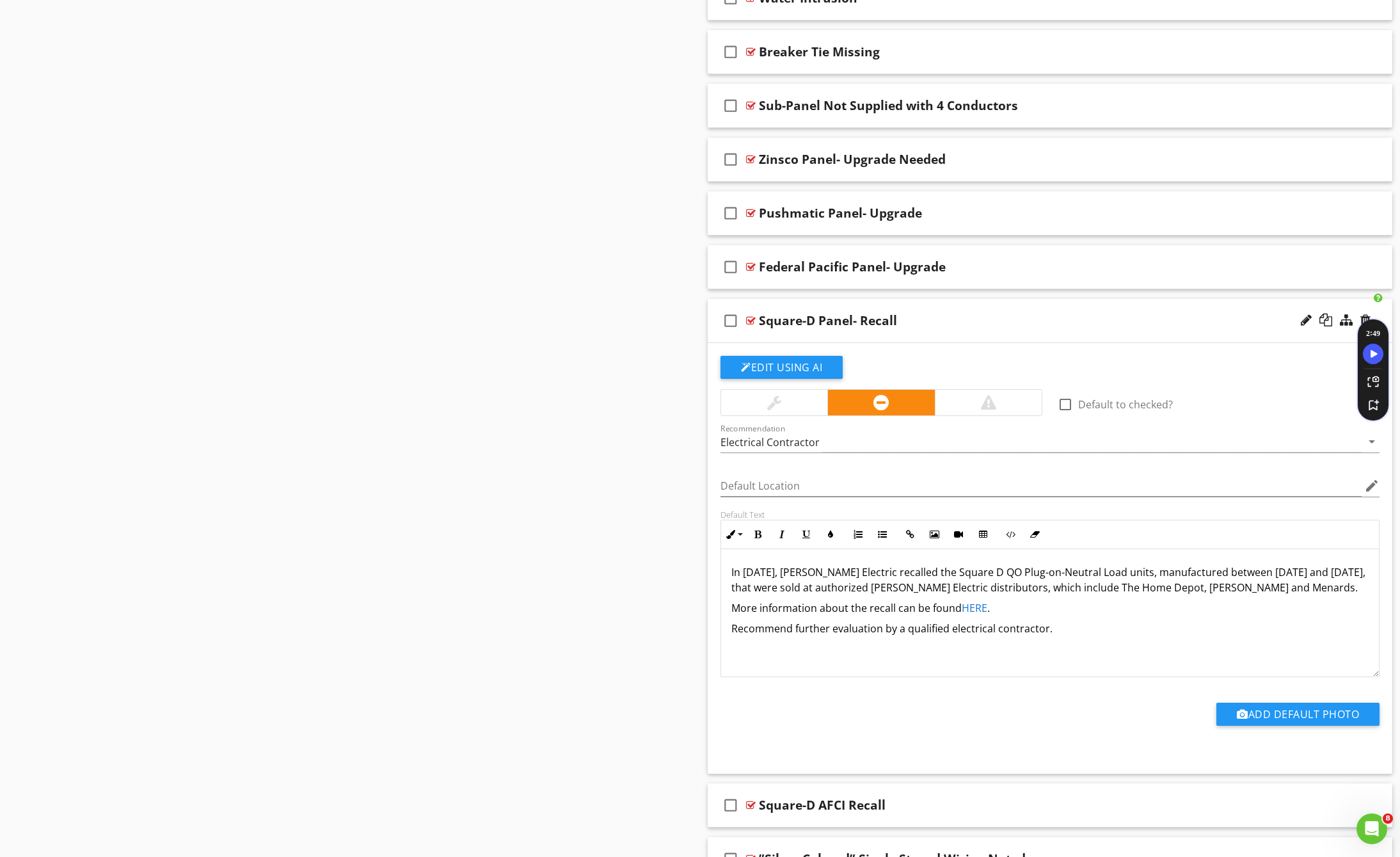
click at [976, 609] on link "HERE" at bounding box center [974, 608] width 26 height 14
click at [976, 609] on link "HERE" at bounding box center [974, 608] width 26 height 14
click at [933, 635] on icon "button" at bounding box center [933, 636] width 9 height 9
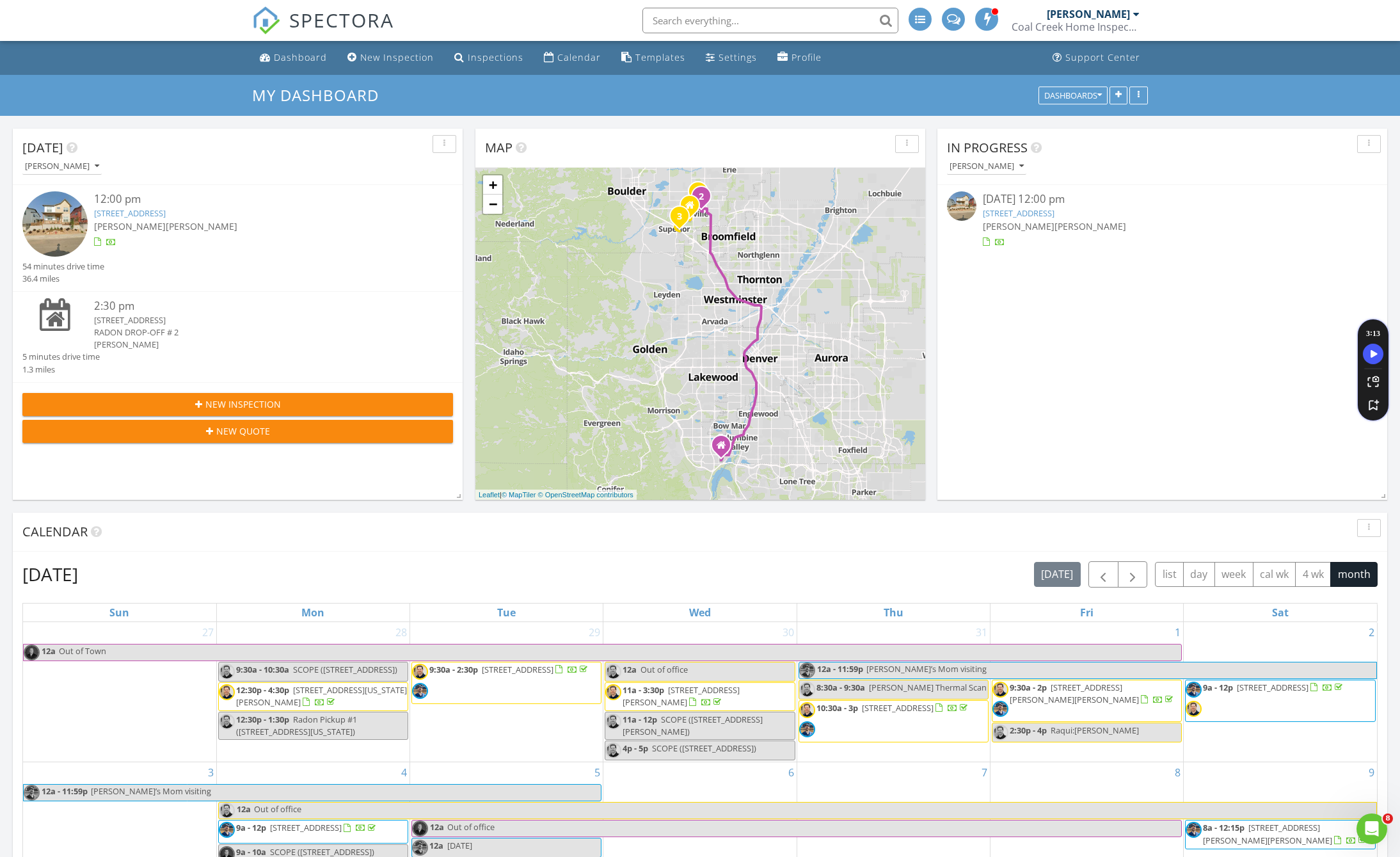
click at [166, 215] on link "[STREET_ADDRESS]" at bounding box center [129, 213] width 72 height 12
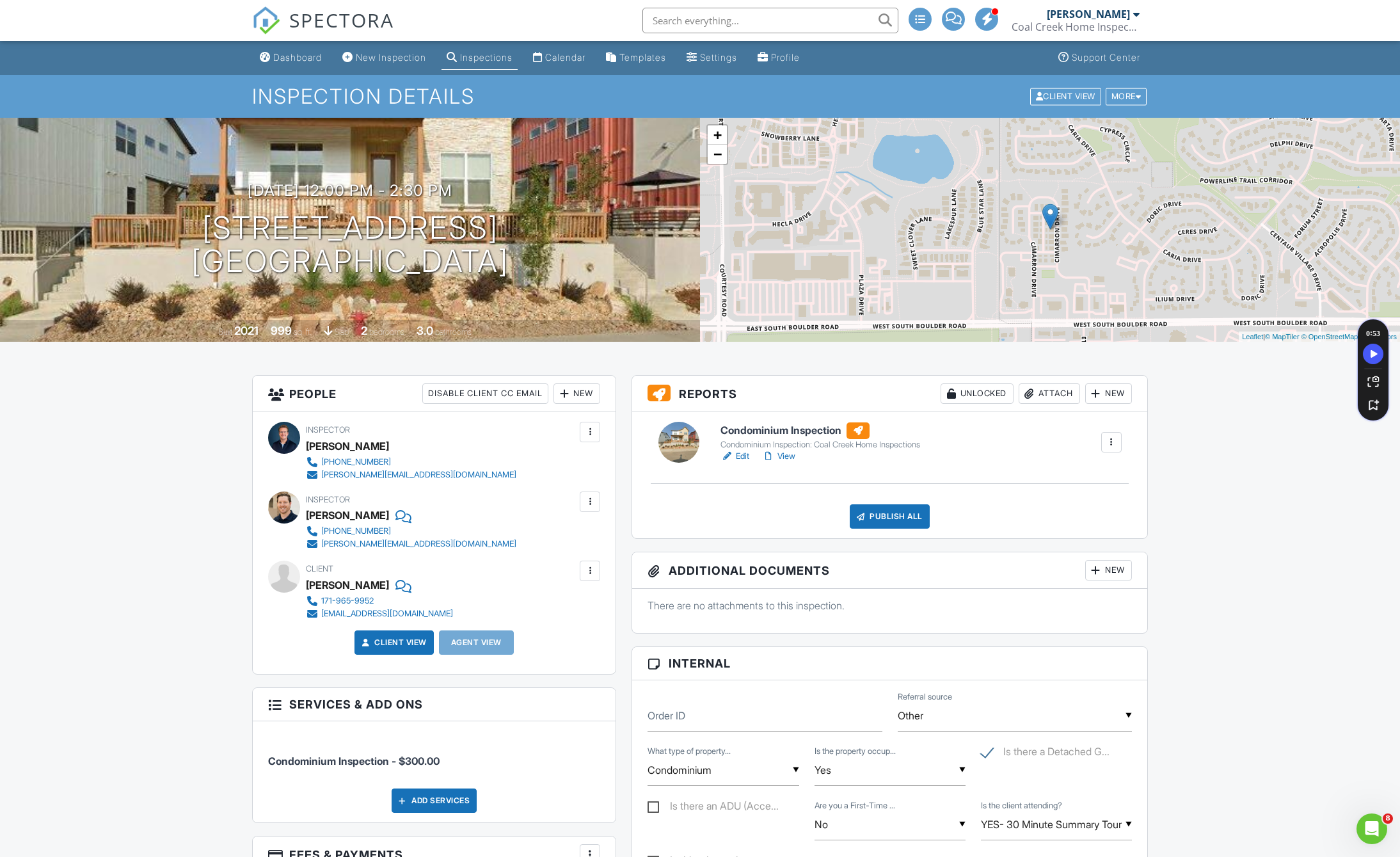
click at [742, 458] on link "Edit" at bounding box center [735, 456] width 28 height 12
